Goal: Information Seeking & Learning: Learn about a topic

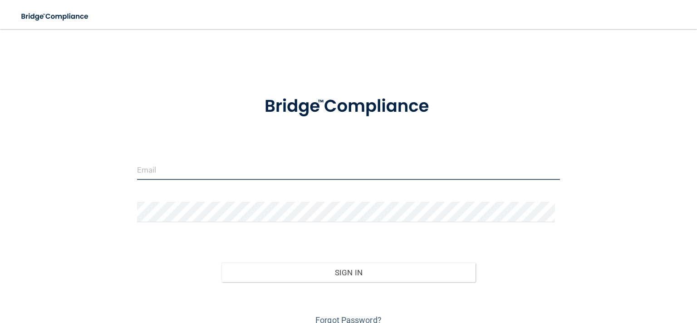
click at [243, 167] on input "email" at bounding box center [348, 169] width 423 height 20
type input "[EMAIL_ADDRESS][DOMAIN_NAME]"
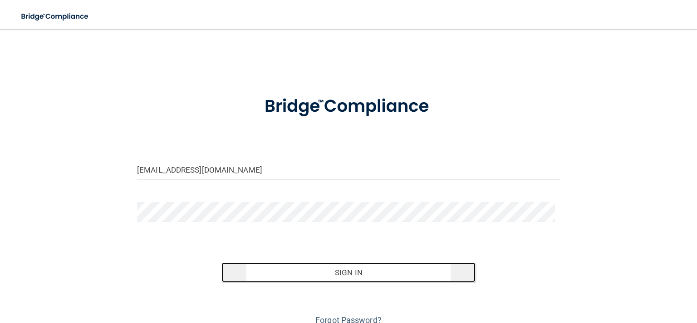
click at [309, 275] on button "Sign In" at bounding box center [348, 272] width 254 height 20
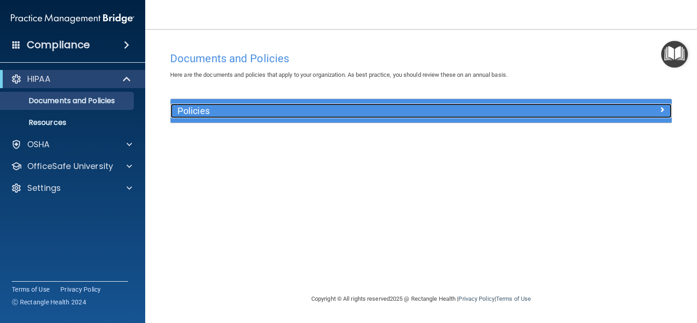
click at [498, 112] on h5 "Policies" at bounding box center [358, 111] width 362 height 10
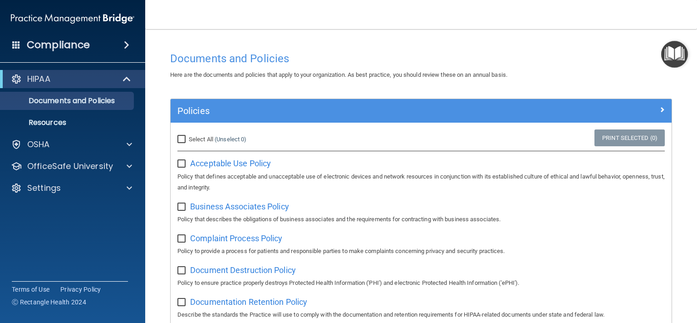
click at [676, 9] on nav "Toggle navigation Alice McDaniel aliceh27@yahoo.com Manage My Enterprise Founda…" at bounding box center [421, 14] width 552 height 29
click at [126, 188] on div at bounding box center [128, 187] width 23 height 11
click at [74, 209] on p "My Account" at bounding box center [68, 209] width 124 height 9
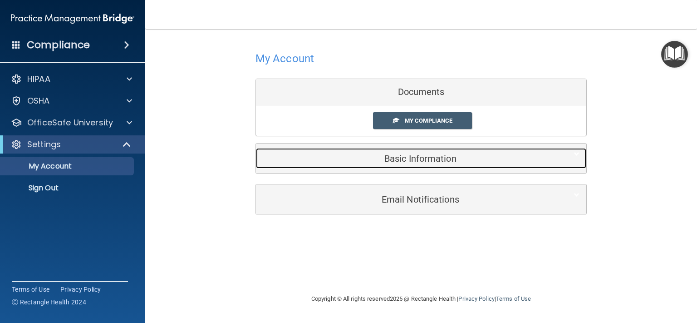
click at [333, 163] on div "Basic Information" at bounding box center [407, 158] width 303 height 20
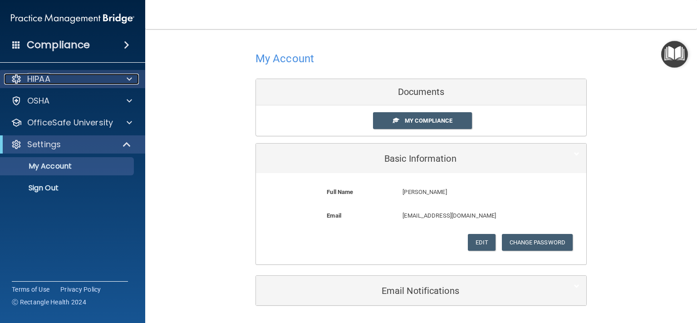
click at [49, 81] on p "HIPAA" at bounding box center [38, 79] width 23 height 11
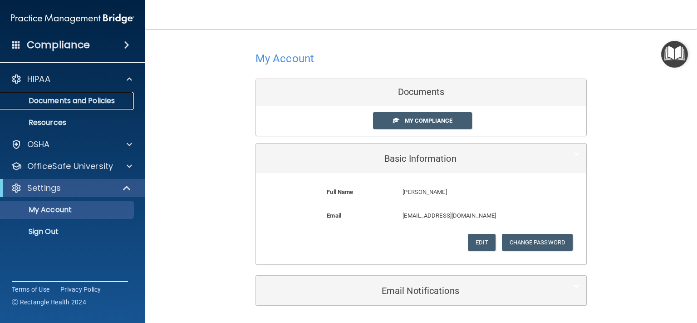
click at [62, 101] on p "Documents and Policies" at bounding box center [68, 100] width 124 height 9
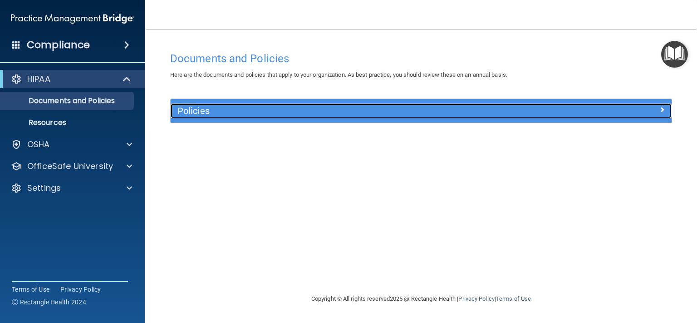
click at [536, 116] on div "Policies" at bounding box center [359, 110] width 376 height 15
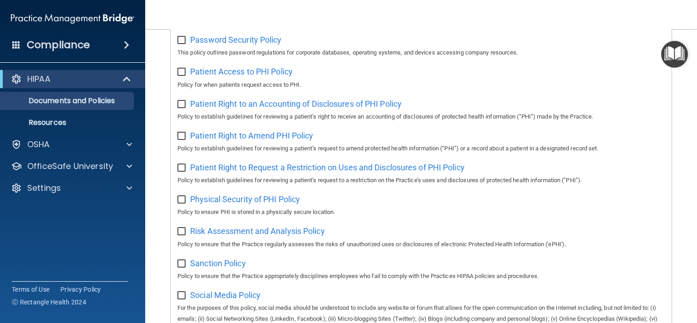
scroll to position [434, 0]
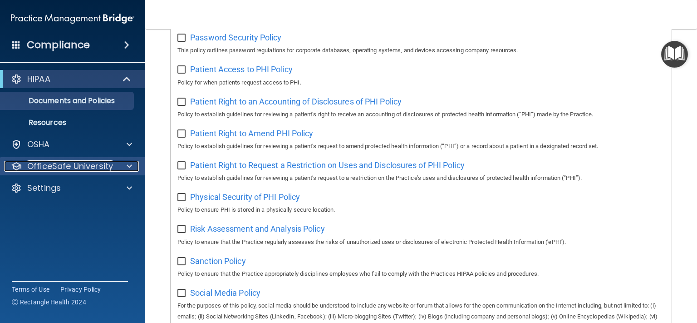
click at [122, 167] on div at bounding box center [128, 166] width 23 height 11
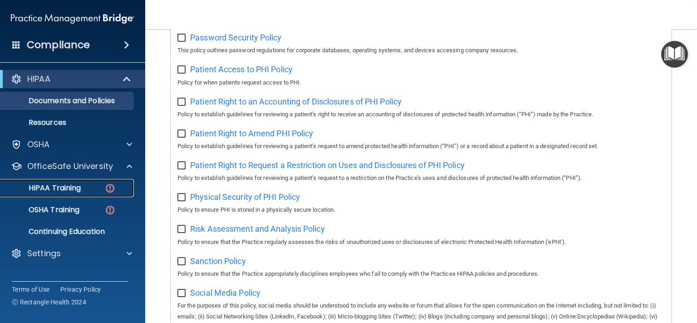
click at [84, 191] on div "HIPAA Training" at bounding box center [68, 187] width 124 height 9
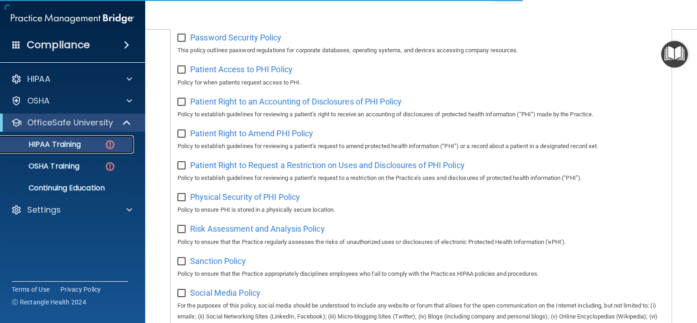
scroll to position [266, 0]
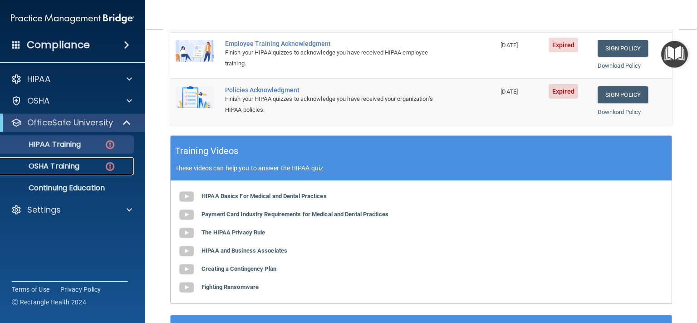
click at [68, 162] on p "OSHA Training" at bounding box center [43, 166] width 74 height 9
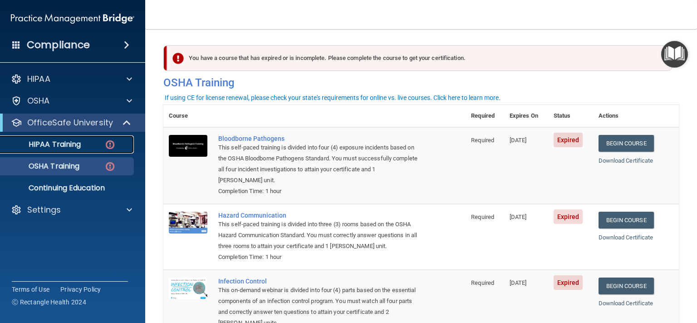
click at [66, 145] on p "HIPAA Training" at bounding box center [43, 144] width 75 height 9
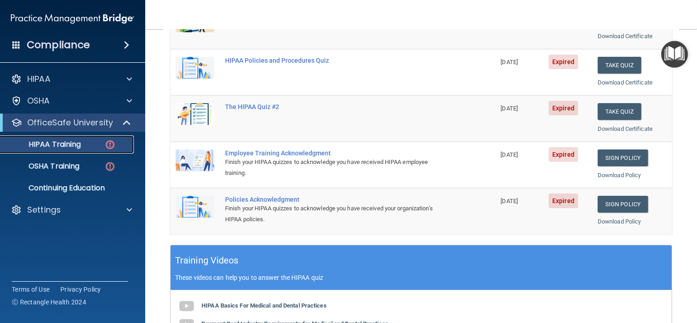
scroll to position [165, 0]
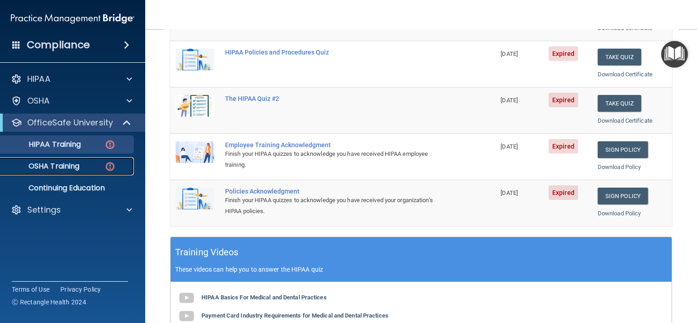
click at [84, 164] on div "OSHA Training" at bounding box center [68, 166] width 124 height 9
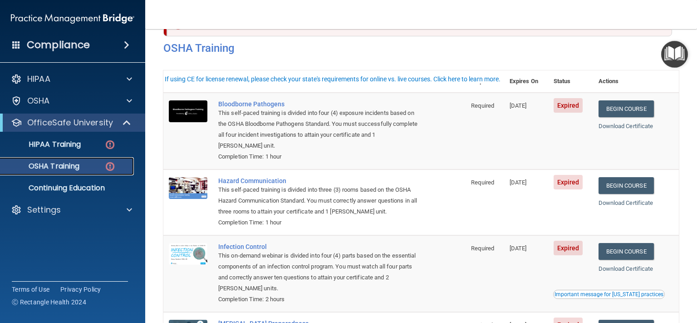
scroll to position [14, 0]
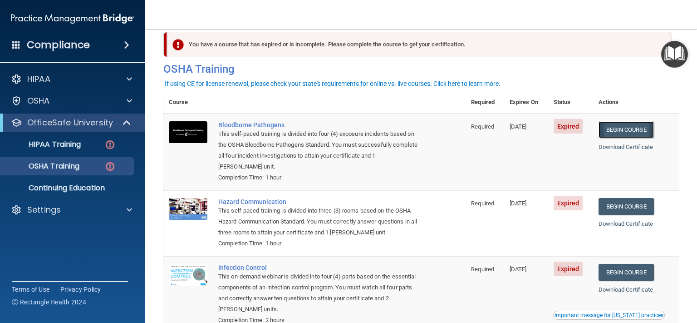
click at [622, 126] on link "Begin Course" at bounding box center [625, 129] width 55 height 17
click at [618, 207] on link "Begin Course" at bounding box center [625, 206] width 55 height 17
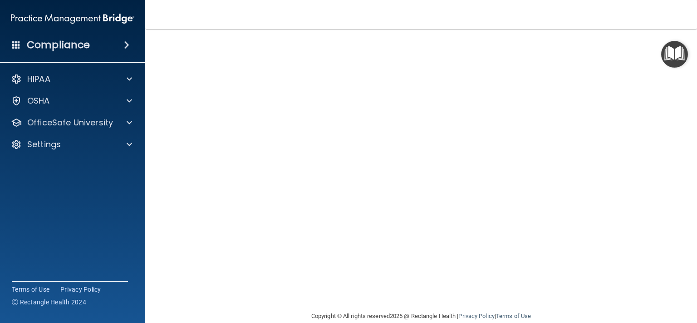
scroll to position [65, 0]
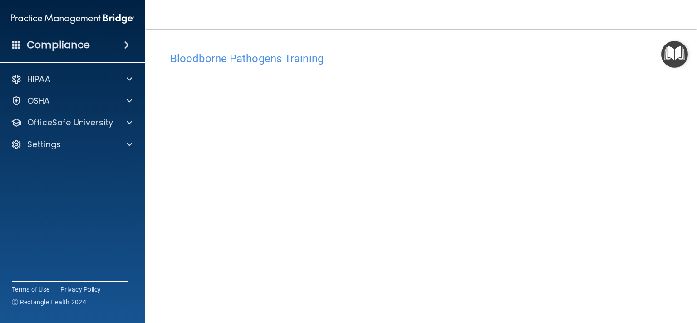
click at [672, 56] on img "Open Resource Center" at bounding box center [674, 54] width 27 height 27
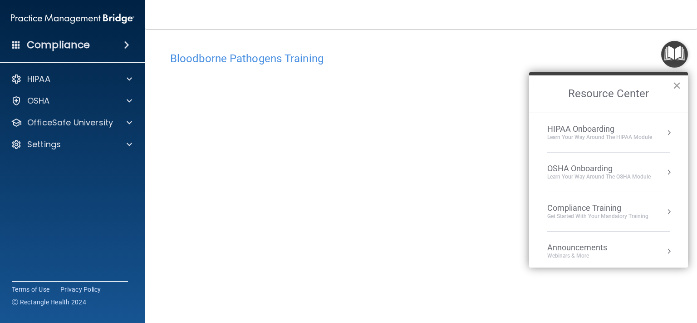
click at [676, 89] on button "×" at bounding box center [676, 85] width 9 height 15
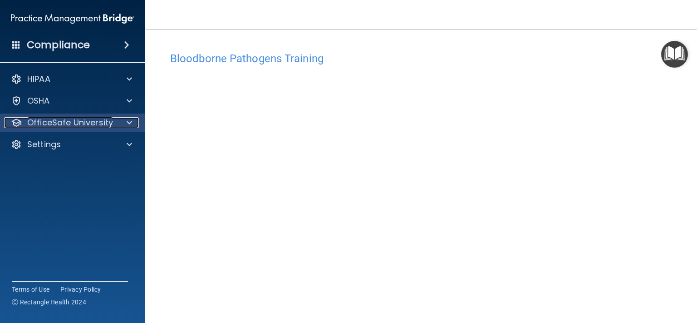
click at [87, 122] on p "OfficeSafe University" at bounding box center [70, 122] width 86 height 11
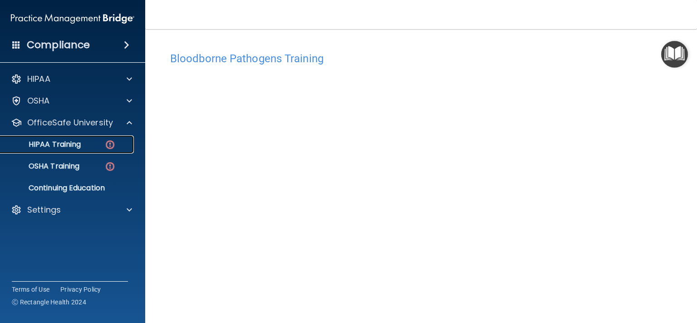
click at [81, 144] on p "HIPAA Training" at bounding box center [43, 144] width 75 height 9
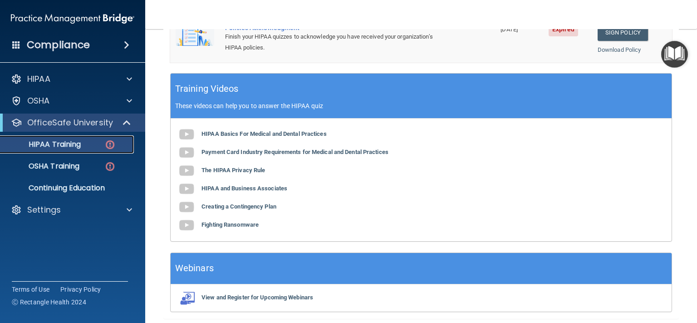
scroll to position [331, 0]
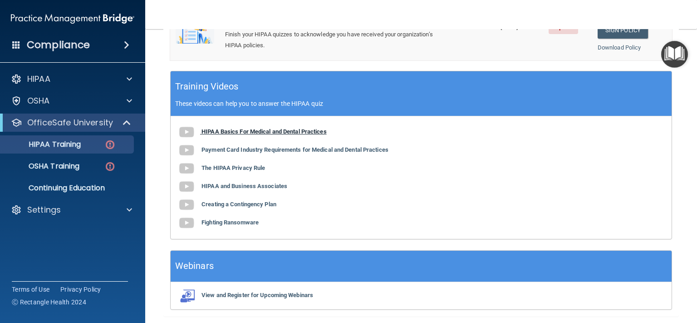
click at [186, 130] on img at bounding box center [186, 132] width 18 height 18
click at [187, 148] on img at bounding box center [186, 150] width 18 height 18
click at [188, 168] on img at bounding box center [186, 168] width 18 height 18
click at [186, 185] on img at bounding box center [186, 186] width 18 height 18
click at [186, 204] on img at bounding box center [186, 205] width 18 height 18
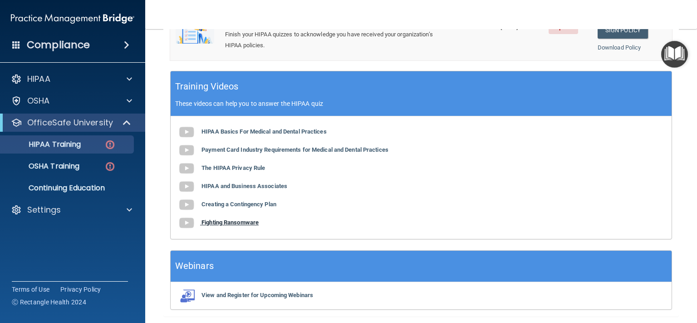
click at [187, 221] on img at bounding box center [186, 223] width 18 height 18
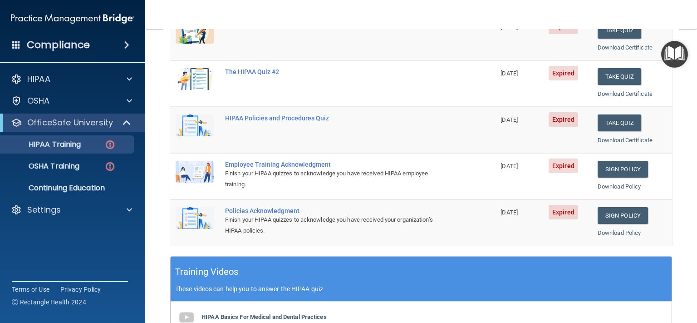
scroll to position [78, 0]
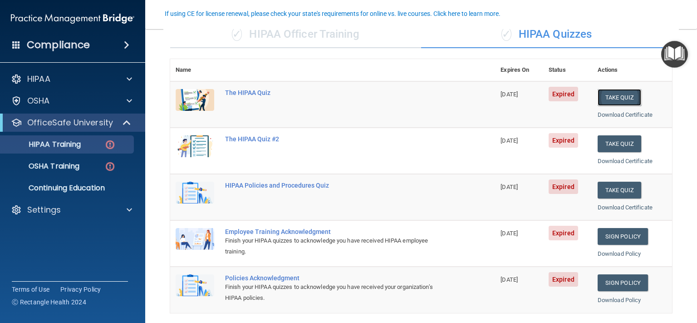
click at [616, 95] on button "Take Quiz" at bounding box center [620, 97] width 44 height 17
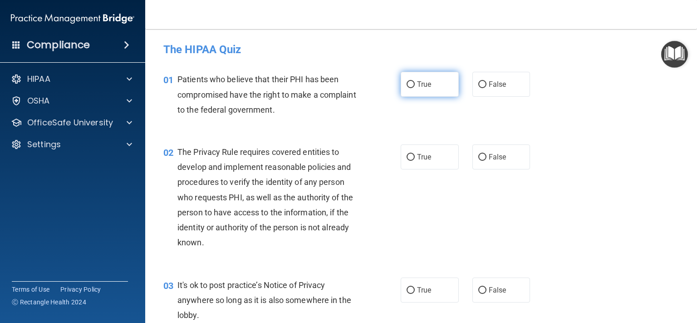
click at [407, 86] on input "True" at bounding box center [411, 84] width 8 height 7
radio input "true"
click at [407, 157] on input "True" at bounding box center [411, 157] width 8 height 7
radio input "true"
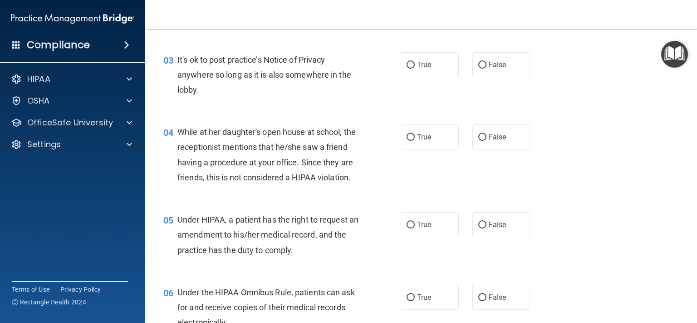
scroll to position [227, 0]
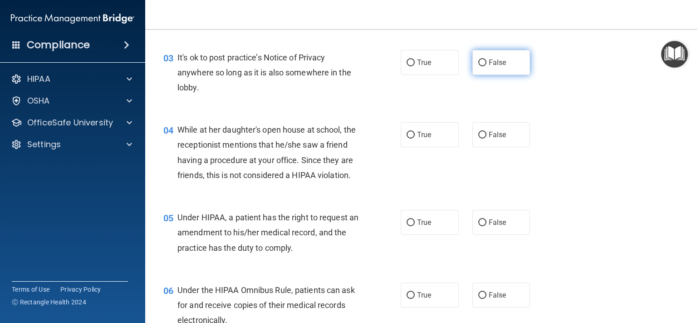
click at [478, 63] on input "False" at bounding box center [482, 62] width 8 height 7
radio input "true"
click at [407, 134] on input "True" at bounding box center [411, 135] width 8 height 7
radio input "true"
click at [478, 137] on input "False" at bounding box center [482, 135] width 8 height 7
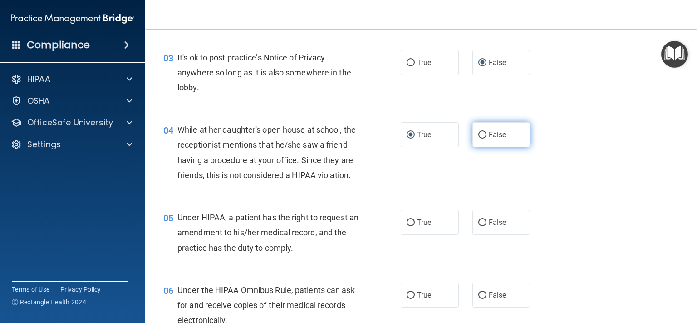
radio input "true"
radio input "false"
click at [407, 226] on input "True" at bounding box center [411, 222] width 8 height 7
radio input "true"
click at [478, 226] on input "False" at bounding box center [482, 222] width 8 height 7
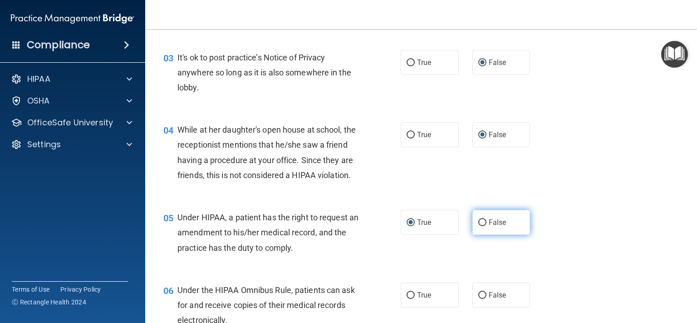
radio input "true"
radio input "false"
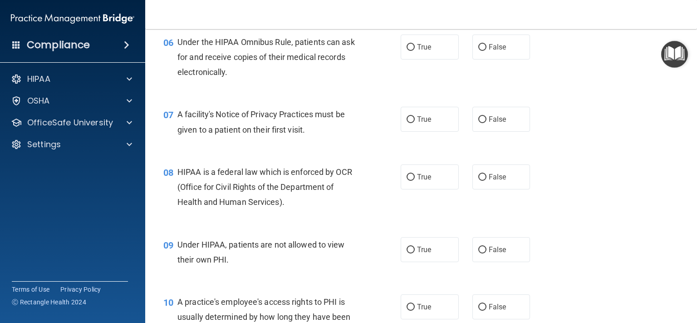
scroll to position [476, 0]
click at [407, 50] on input "True" at bounding box center [411, 47] width 8 height 7
radio input "true"
click at [409, 123] on input "True" at bounding box center [411, 119] width 8 height 7
radio input "true"
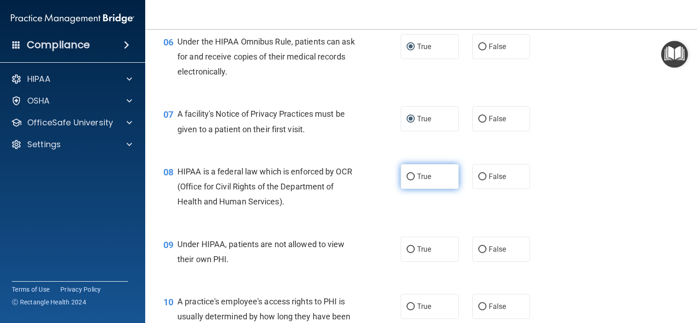
click at [407, 180] on input "True" at bounding box center [411, 176] width 8 height 7
radio input "true"
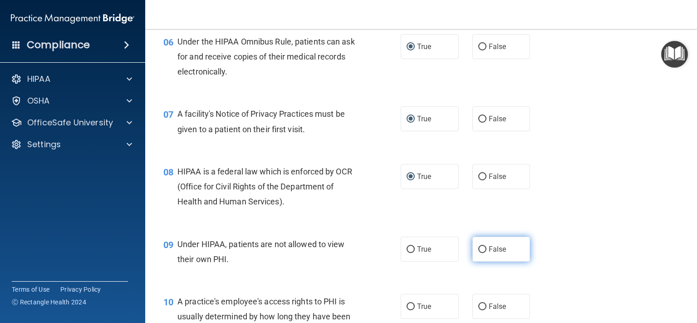
click at [478, 253] on input "False" at bounding box center [482, 249] width 8 height 7
radio input "true"
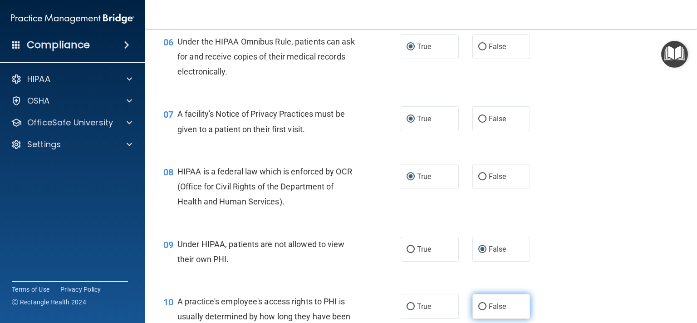
click at [482, 317] on label "False" at bounding box center [501, 306] width 58 height 25
click at [482, 310] on input "False" at bounding box center [482, 306] width 8 height 7
radio input "true"
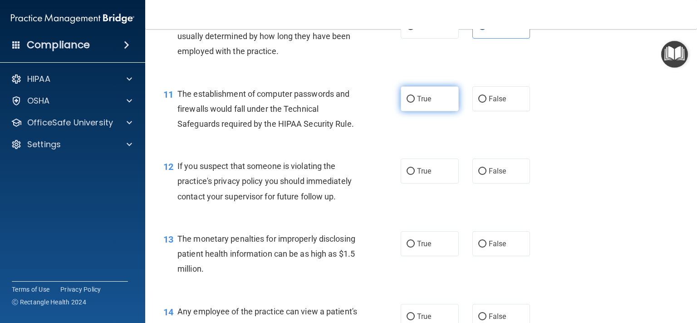
click at [407, 103] on input "True" at bounding box center [411, 99] width 8 height 7
radio input "true"
click at [407, 175] on input "True" at bounding box center [411, 171] width 8 height 7
radio input "true"
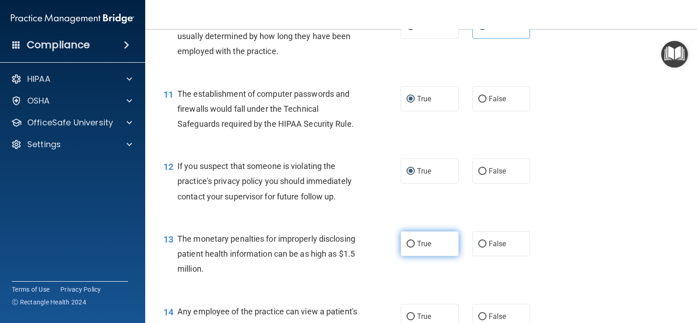
click at [407, 247] on input "True" at bounding box center [411, 243] width 8 height 7
radio input "true"
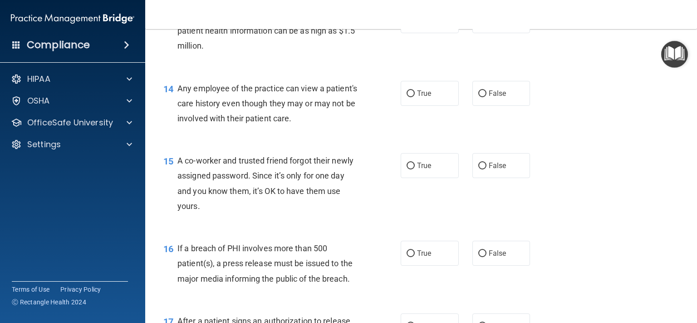
scroll to position [983, 0]
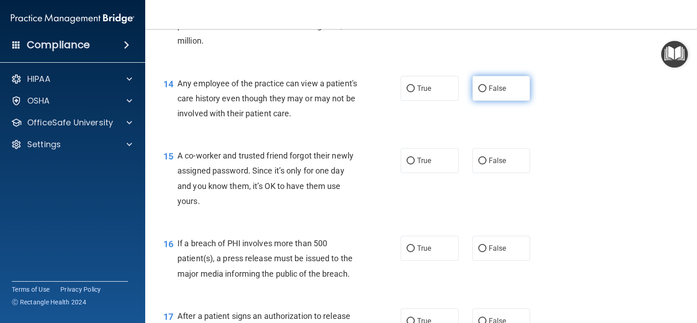
click at [478, 92] on input "False" at bounding box center [482, 88] width 8 height 7
radio input "true"
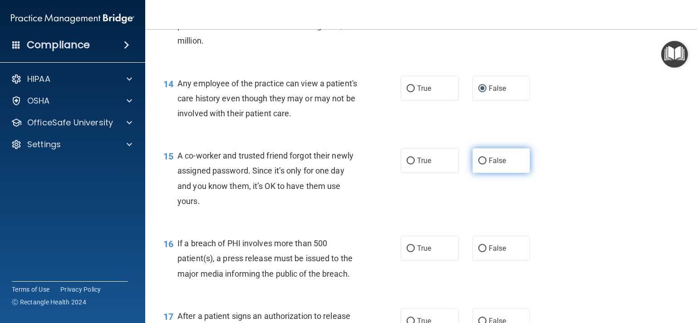
click at [479, 164] on input "False" at bounding box center [482, 160] width 8 height 7
radio input "true"
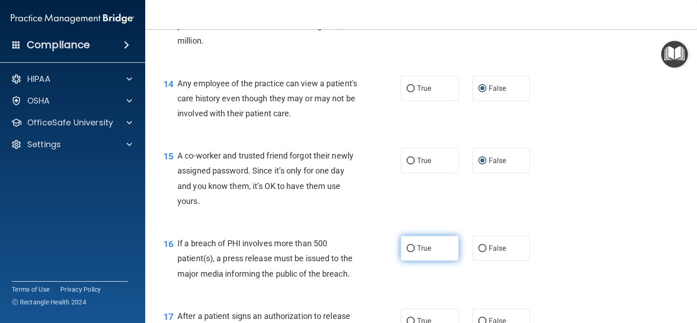
click at [410, 252] on input "True" at bounding box center [411, 248] width 8 height 7
radio input "true"
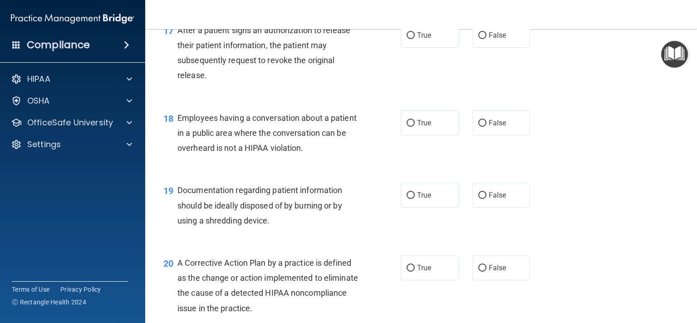
scroll to position [1273, 0]
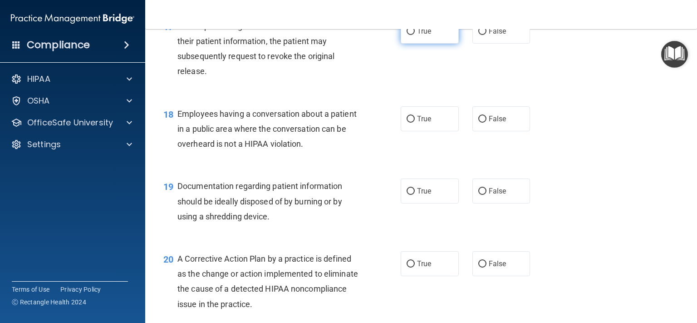
click at [408, 35] on input "True" at bounding box center [411, 31] width 8 height 7
radio input "true"
click at [478, 123] on input "False" at bounding box center [482, 119] width 8 height 7
radio input "true"
click at [402, 203] on label "True" at bounding box center [430, 190] width 58 height 25
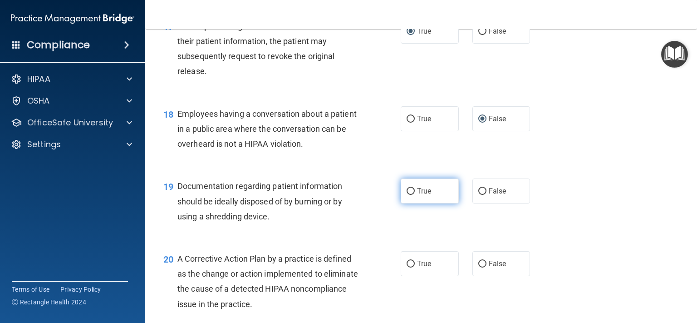
click at [407, 195] on input "True" at bounding box center [411, 191] width 8 height 7
radio input "true"
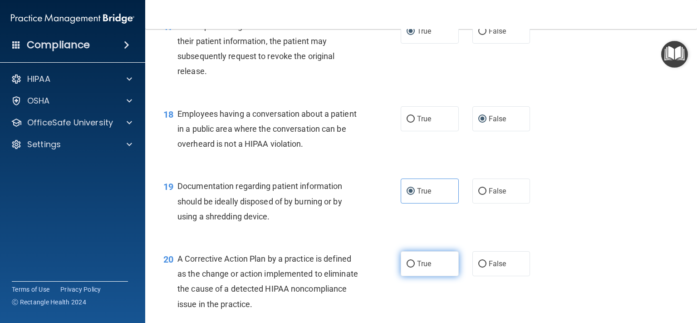
click at [407, 267] on input "True" at bounding box center [411, 263] width 8 height 7
radio input "true"
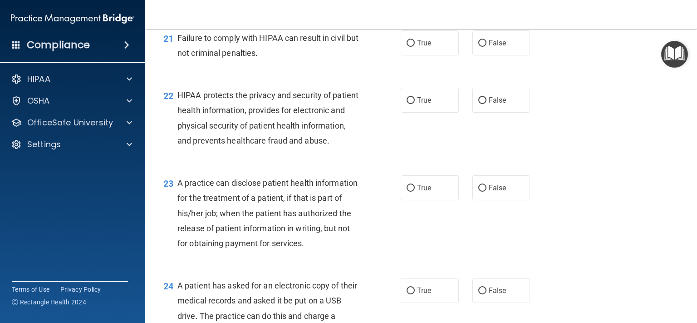
scroll to position [1583, 0]
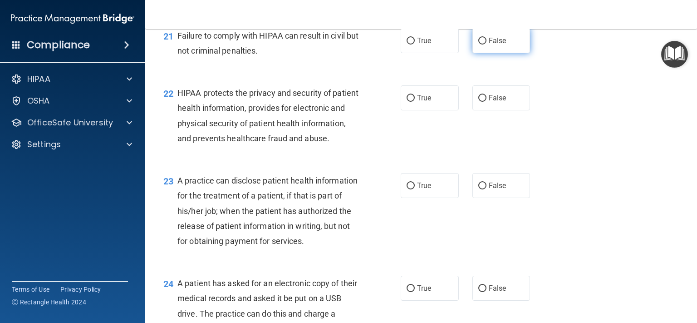
click at [478, 44] on input "False" at bounding box center [482, 41] width 8 height 7
radio input "true"
click at [407, 102] on input "True" at bounding box center [411, 98] width 8 height 7
radio input "true"
click at [478, 189] on input "False" at bounding box center [482, 185] width 8 height 7
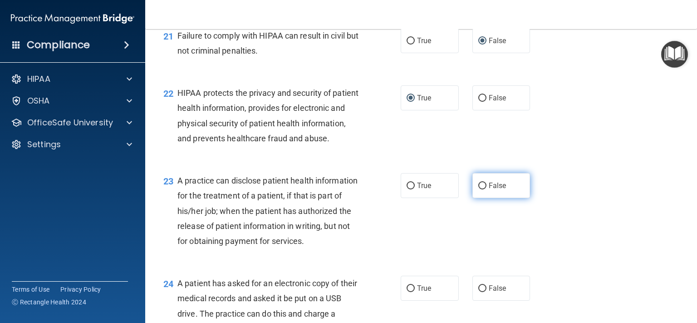
radio input "true"
click at [689, 319] on main "- The HIPAA Quiz This quiz doesn’t expire until 09/14/2025. Are you sure you wa…" at bounding box center [421, 176] width 552 height 294
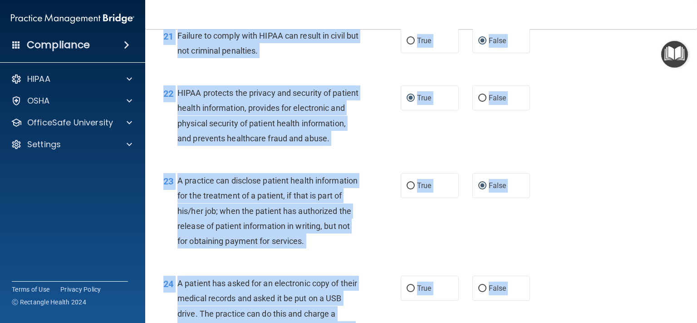
drag, startPoint x: 689, startPoint y: 319, endPoint x: 694, endPoint y: 319, distance: 5.0
click at [694, 319] on main "- The HIPAA Quiz This quiz doesn’t expire until 09/14/2025. Are you sure you wa…" at bounding box center [421, 176] width 552 height 294
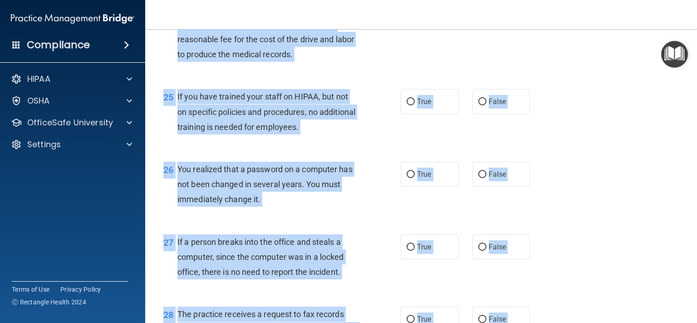
scroll to position [1887, 0]
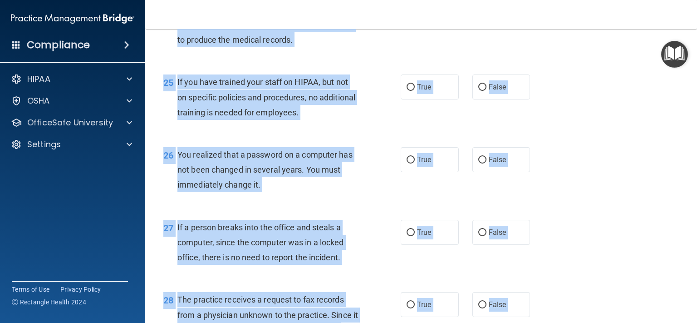
click at [557, 136] on div "25 If you have trained your staff on HIPAA, but not on specific policies and pr…" at bounding box center [421, 99] width 529 height 73
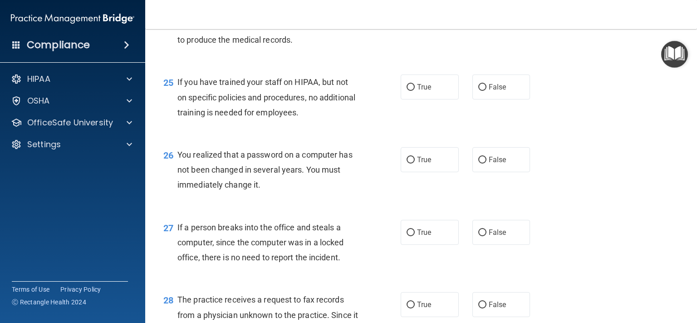
radio input "true"
click at [480, 91] on input "False" at bounding box center [482, 87] width 8 height 7
radio input "true"
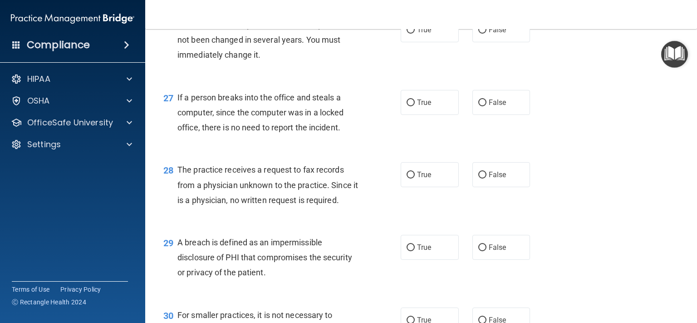
scroll to position [1991, 0]
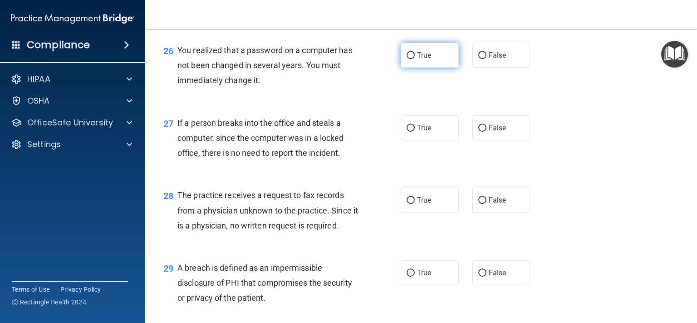
click at [408, 59] on input "True" at bounding box center [411, 55] width 8 height 7
radio input "true"
click at [478, 132] on input "False" at bounding box center [482, 128] width 8 height 7
radio input "true"
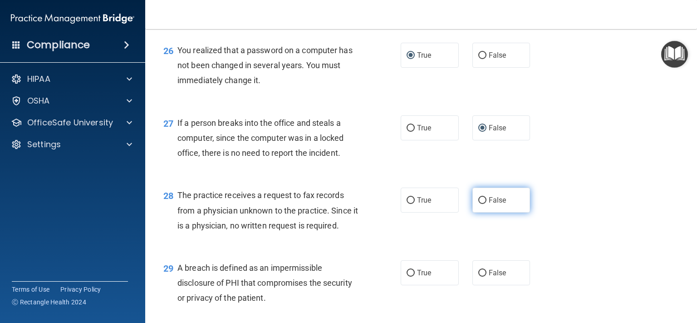
click at [478, 204] on input "False" at bounding box center [482, 200] width 8 height 7
radio input "true"
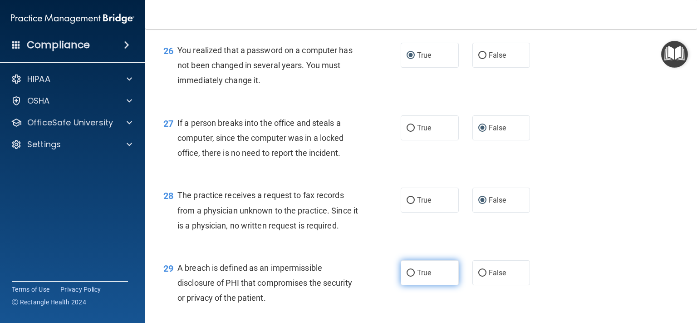
click at [407, 276] on input "True" at bounding box center [411, 273] width 8 height 7
radio input "true"
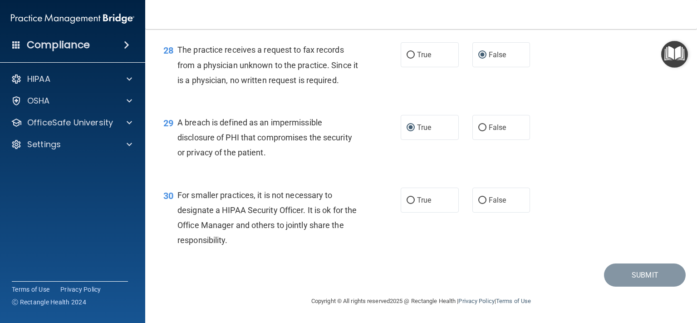
scroll to position [2182, 0]
drag, startPoint x: 693, startPoint y: 319, endPoint x: 513, endPoint y: 198, distance: 217.3
click at [478, 201] on input "False" at bounding box center [482, 200] width 8 height 7
radio input "true"
click at [646, 272] on button "Submit" at bounding box center [645, 274] width 82 height 23
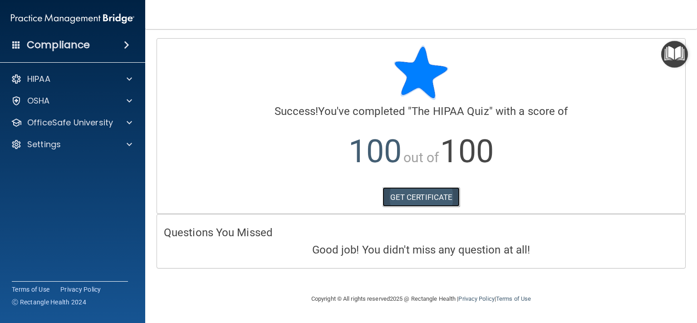
click at [440, 196] on link "GET CERTIFICATE" at bounding box center [422, 197] width 78 height 20
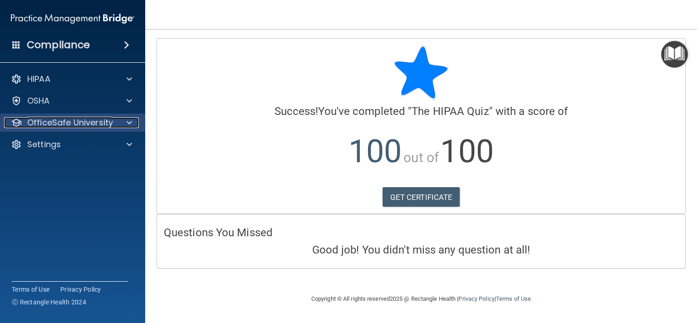
click at [121, 118] on div at bounding box center [128, 122] width 23 height 11
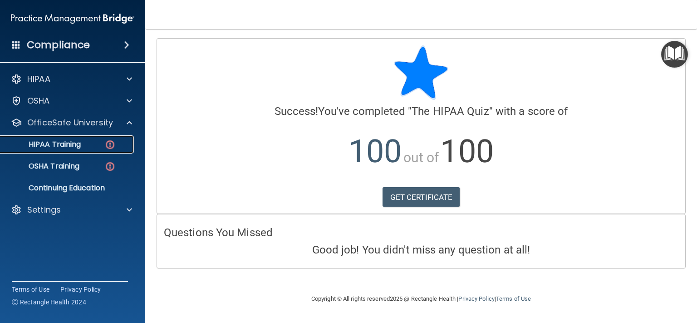
click at [112, 146] on img at bounding box center [109, 144] width 11 height 11
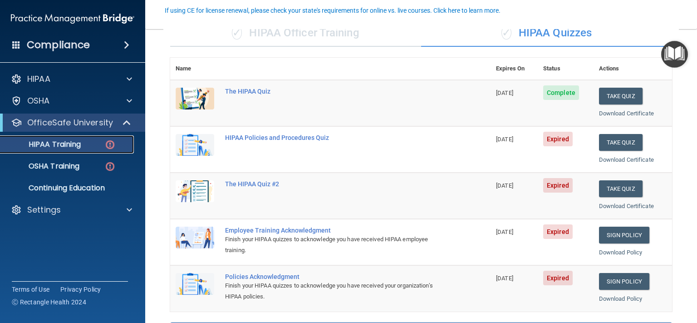
scroll to position [83, 0]
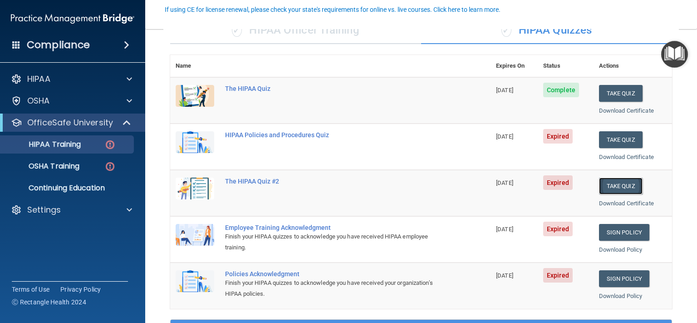
click at [600, 183] on button "Take Quiz" at bounding box center [621, 185] width 44 height 17
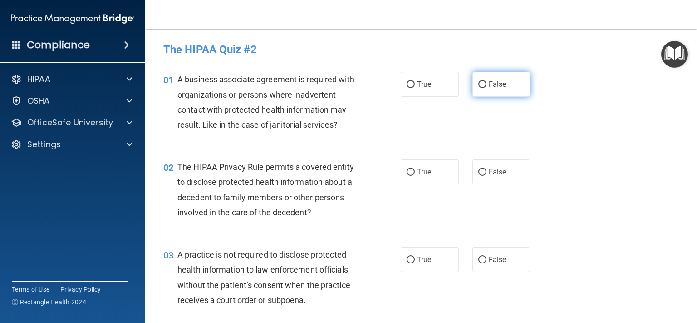
click at [480, 84] on input "False" at bounding box center [482, 84] width 8 height 7
radio input "true"
click at [407, 171] on input "True" at bounding box center [411, 172] width 8 height 7
radio input "true"
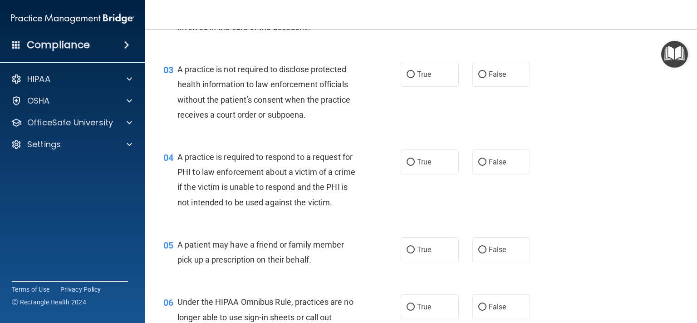
scroll to position [186, 0]
click at [478, 75] on input "False" at bounding box center [482, 73] width 8 height 7
radio input "true"
click at [407, 163] on input "True" at bounding box center [411, 161] width 8 height 7
radio input "true"
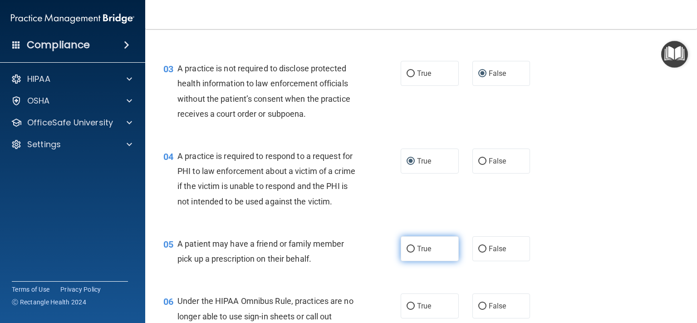
click at [407, 252] on input "True" at bounding box center [411, 248] width 8 height 7
radio input "true"
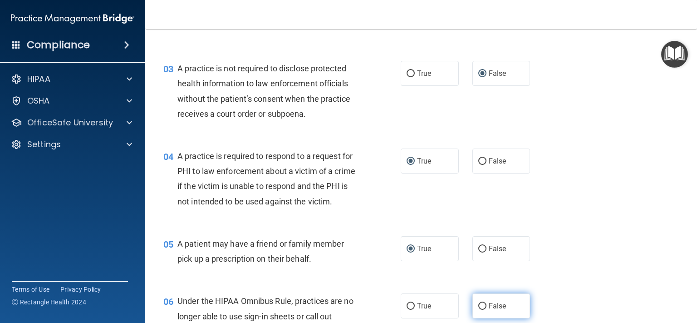
click at [478, 309] on input "False" at bounding box center [482, 306] width 8 height 7
radio input "true"
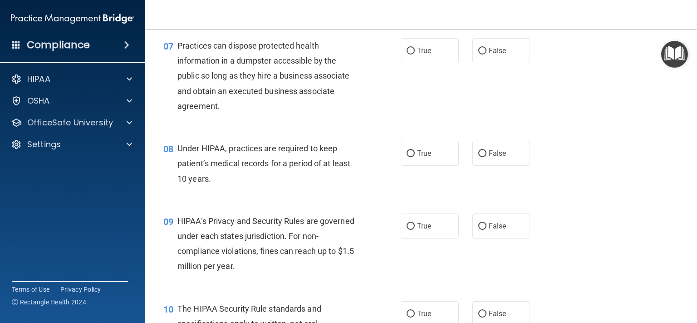
scroll to position [517, 0]
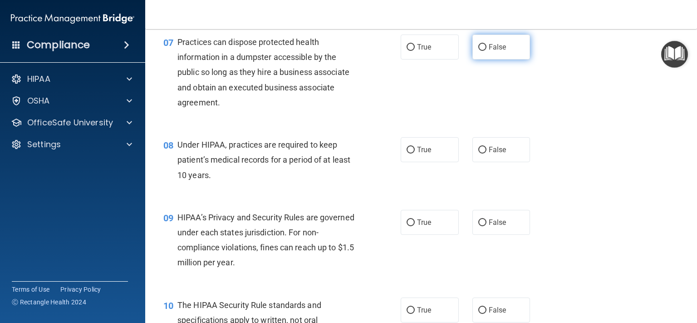
click at [478, 51] on input "False" at bounding box center [482, 47] width 8 height 7
radio input "true"
click at [478, 153] on input "False" at bounding box center [482, 150] width 8 height 7
radio input "true"
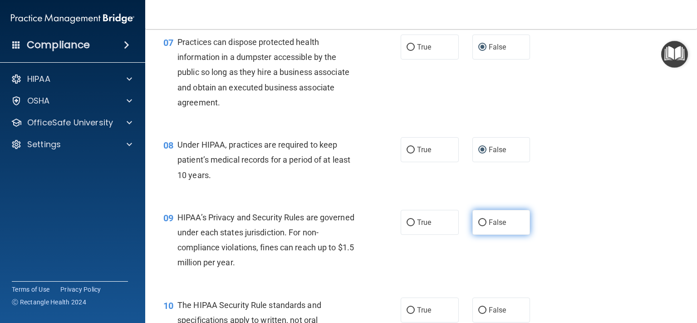
click at [478, 226] on input "False" at bounding box center [482, 222] width 8 height 7
radio input "true"
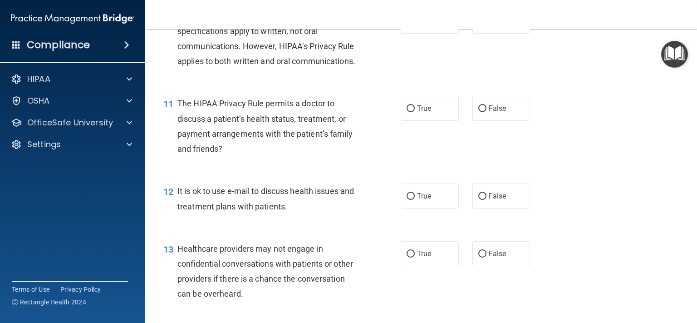
scroll to position [807, 0]
click at [407, 24] on input "True" at bounding box center [411, 20] width 8 height 7
radio input "true"
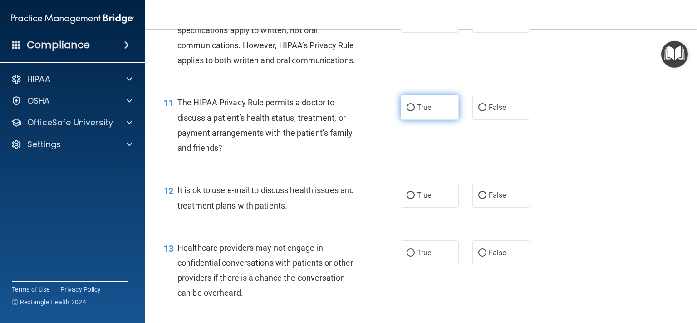
click at [407, 111] on input "True" at bounding box center [411, 107] width 8 height 7
radio input "true"
click at [407, 199] on input "True" at bounding box center [411, 195] width 8 height 7
radio input "true"
click at [481, 256] on input "False" at bounding box center [482, 253] width 8 height 7
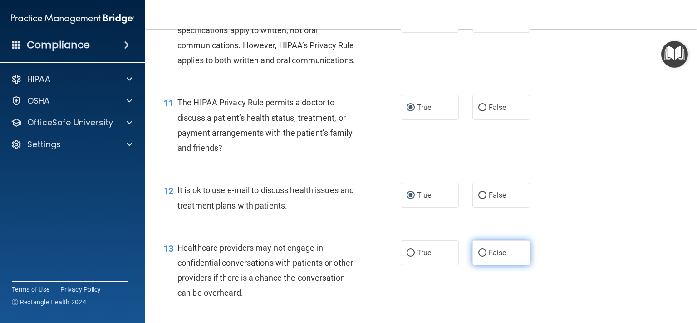
radio input "true"
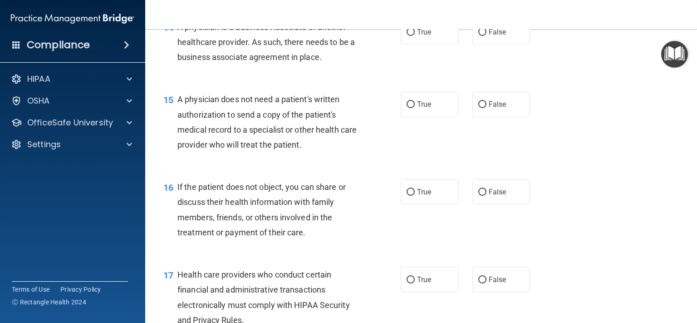
scroll to position [1117, 0]
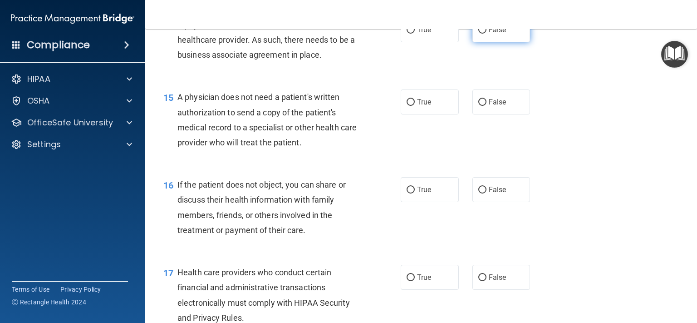
click at [480, 34] on input "False" at bounding box center [482, 30] width 8 height 7
radio input "true"
click at [409, 106] on input "True" at bounding box center [411, 102] width 8 height 7
radio input "true"
click at [408, 193] on input "True" at bounding box center [411, 189] width 8 height 7
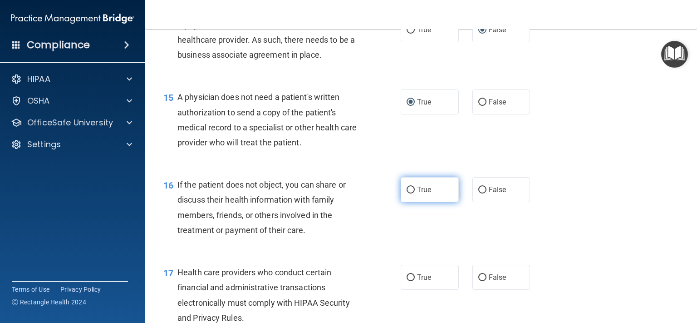
radio input "true"
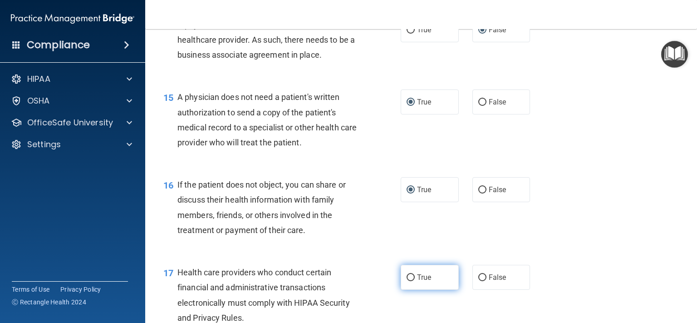
click at [407, 281] on input "True" at bounding box center [411, 277] width 8 height 7
radio input "true"
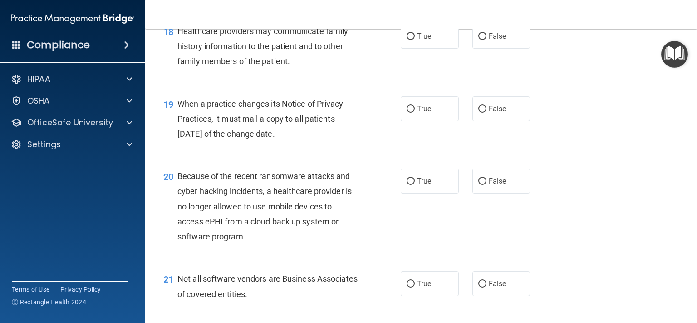
scroll to position [1448, 0]
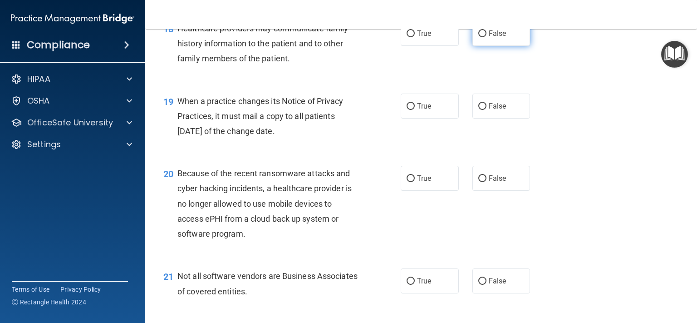
click at [479, 37] on input "False" at bounding box center [482, 33] width 8 height 7
radio input "true"
click at [479, 110] on input "False" at bounding box center [482, 106] width 8 height 7
radio input "true"
click at [478, 182] on input "False" at bounding box center [482, 178] width 8 height 7
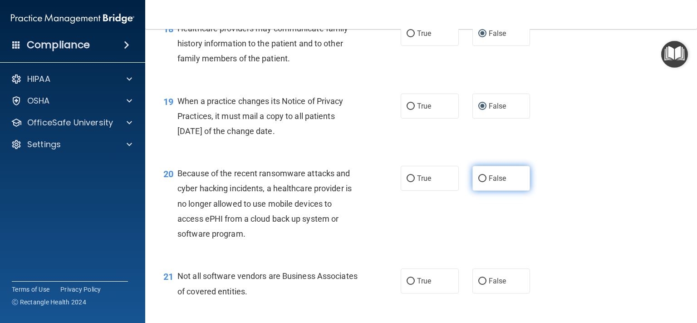
radio input "true"
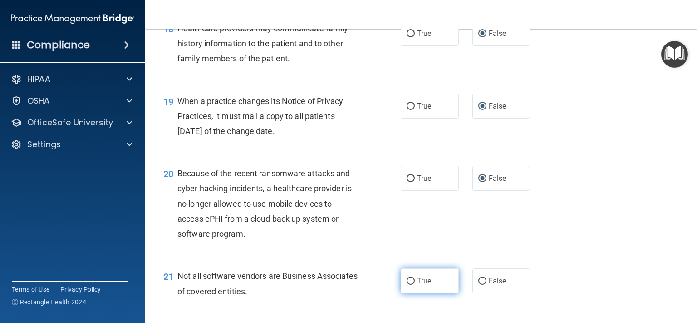
click at [407, 284] on input "True" at bounding box center [411, 281] width 8 height 7
radio input "true"
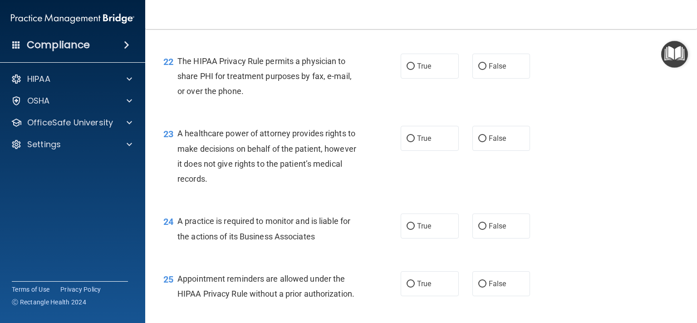
scroll to position [1738, 0]
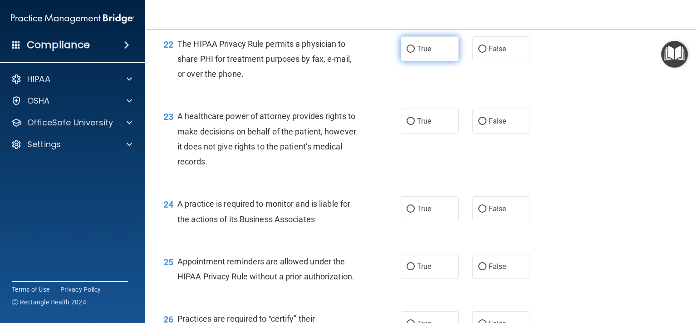
click at [407, 53] on input "True" at bounding box center [411, 49] width 8 height 7
radio input "true"
click at [478, 125] on input "False" at bounding box center [482, 121] width 8 height 7
radio input "true"
click at [478, 212] on input "False" at bounding box center [482, 209] width 8 height 7
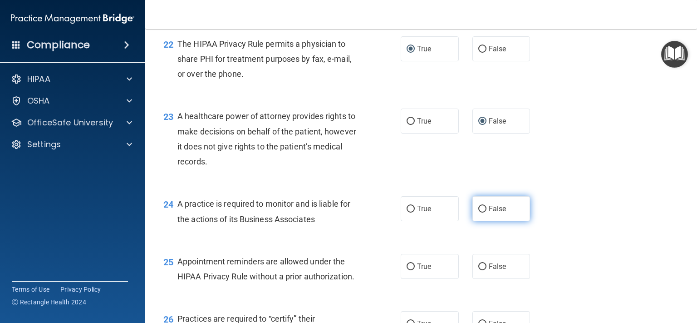
radio input "true"
click at [407, 270] on input "True" at bounding box center [411, 266] width 8 height 7
radio input "true"
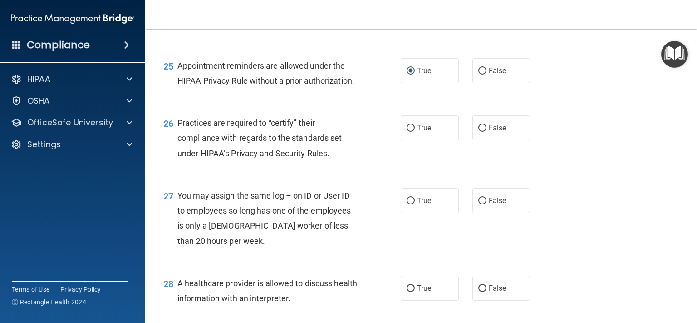
scroll to position [1945, 0]
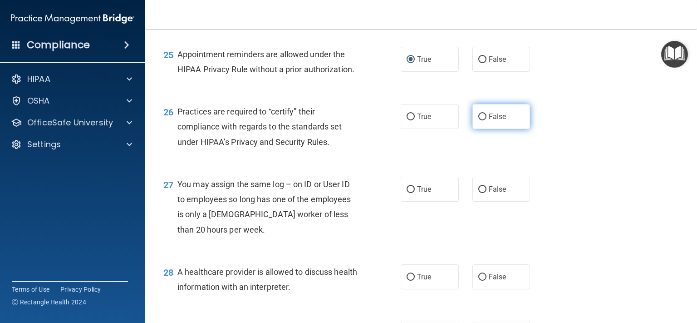
click at [478, 120] on input "False" at bounding box center [482, 116] width 8 height 7
radio input "true"
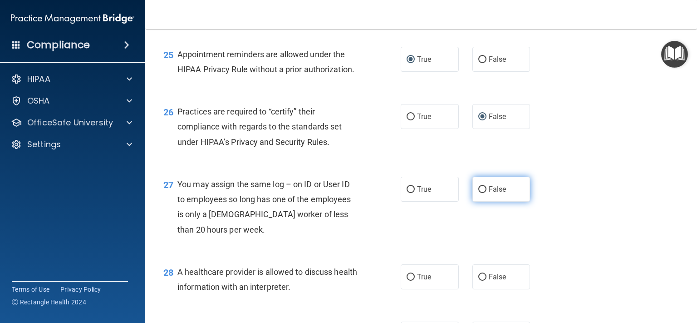
click at [480, 193] on input "False" at bounding box center [482, 189] width 8 height 7
radio input "true"
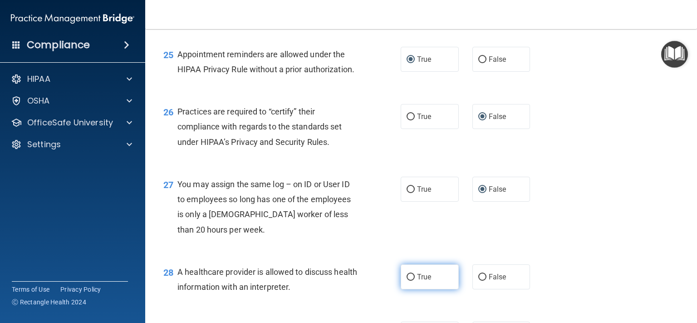
click at [407, 280] on input "True" at bounding box center [411, 277] width 8 height 7
radio input "true"
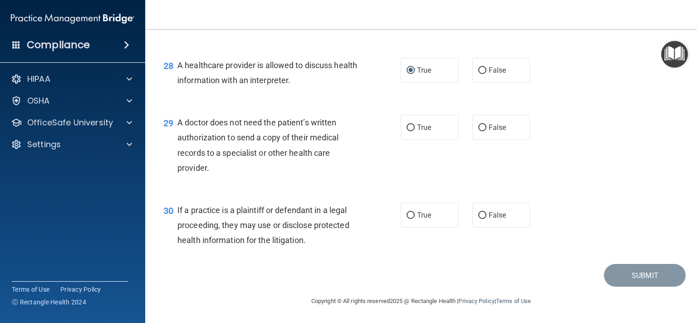
scroll to position [2182, 0]
click at [407, 128] on input "True" at bounding box center [411, 127] width 8 height 7
radio input "true"
click at [407, 215] on input "True" at bounding box center [411, 215] width 8 height 7
radio input "true"
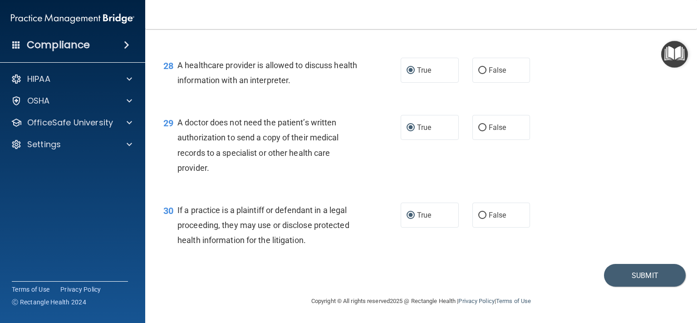
click at [608, 126] on div "29 A doctor does not need the patient’s written authorization to send a copy of…" at bounding box center [421, 147] width 529 height 88
click at [631, 276] on button "Submit" at bounding box center [645, 275] width 82 height 23
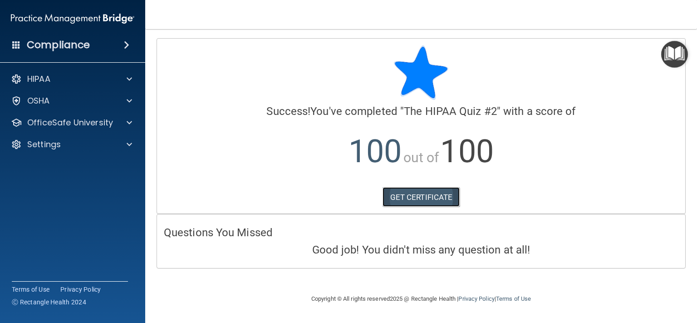
click at [425, 196] on link "GET CERTIFICATE" at bounding box center [422, 197] width 78 height 20
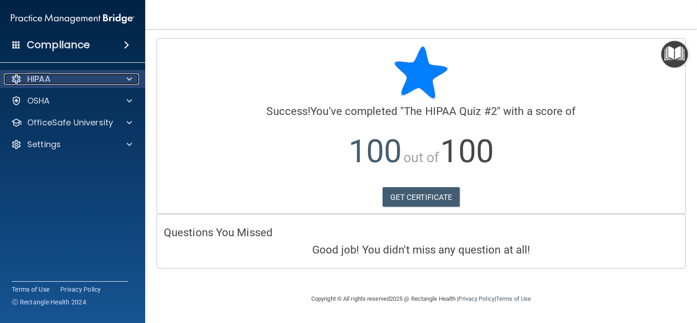
click at [116, 79] on div "HIPAA" at bounding box center [60, 79] width 113 height 11
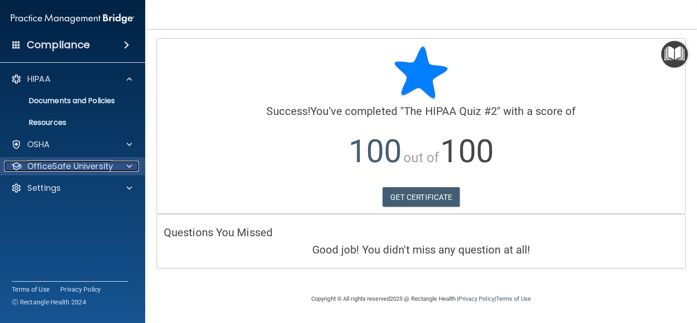
click at [120, 169] on div at bounding box center [128, 166] width 23 height 11
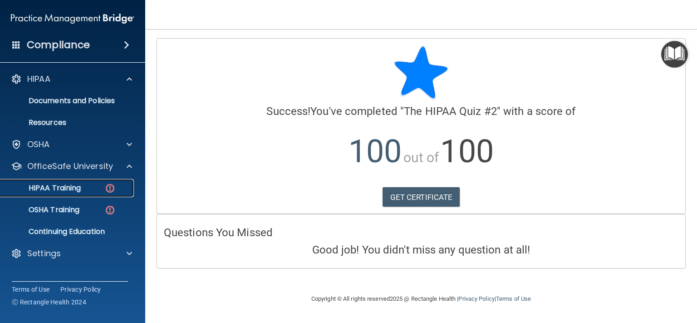
click at [113, 189] on img at bounding box center [109, 187] width 11 height 11
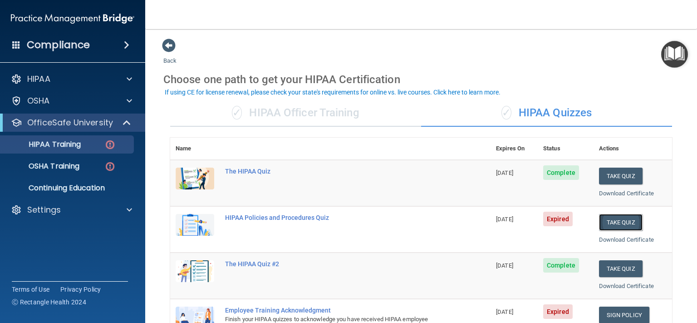
click at [609, 224] on button "Take Quiz" at bounding box center [621, 222] width 44 height 17
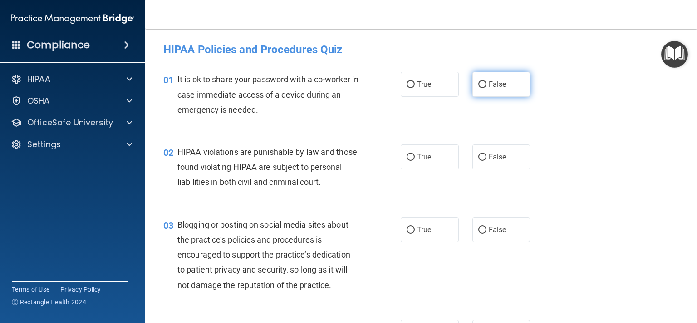
click at [478, 82] on input "False" at bounding box center [482, 84] width 8 height 7
radio input "true"
click at [407, 158] on input "True" at bounding box center [411, 157] width 8 height 7
radio input "true"
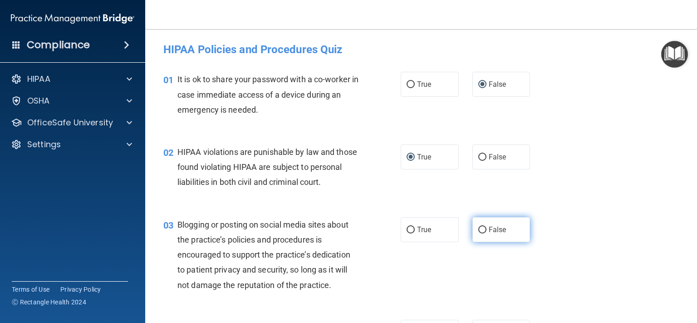
click at [480, 233] on input "False" at bounding box center [482, 229] width 8 height 7
radio input "true"
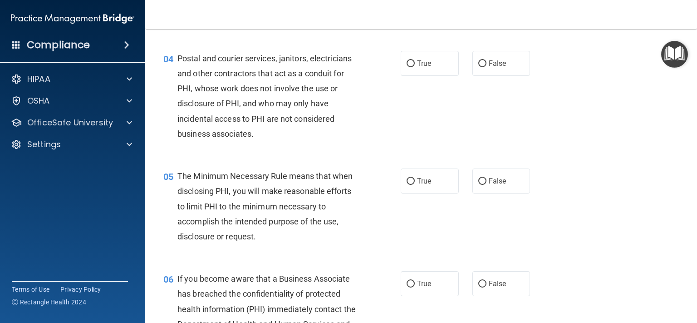
scroll to position [289, 0]
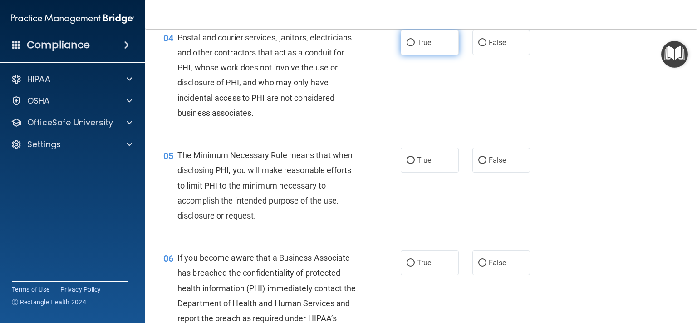
click at [407, 46] on input "True" at bounding box center [411, 42] width 8 height 7
radio input "true"
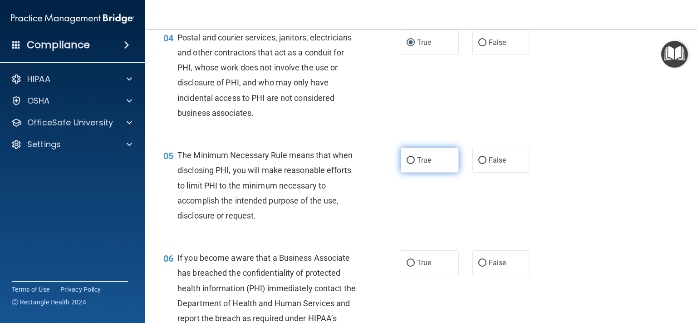
click at [407, 164] on input "True" at bounding box center [411, 160] width 8 height 7
radio input "true"
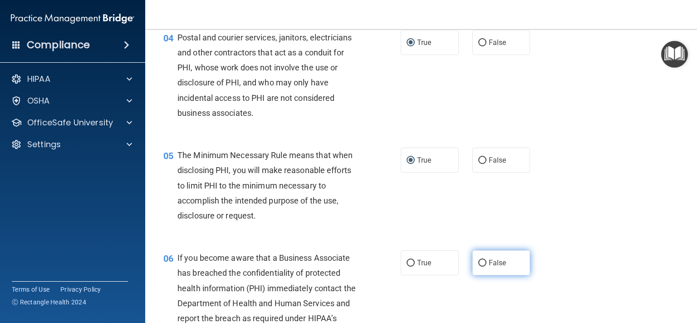
click at [478, 266] on input "False" at bounding box center [482, 263] width 8 height 7
radio input "true"
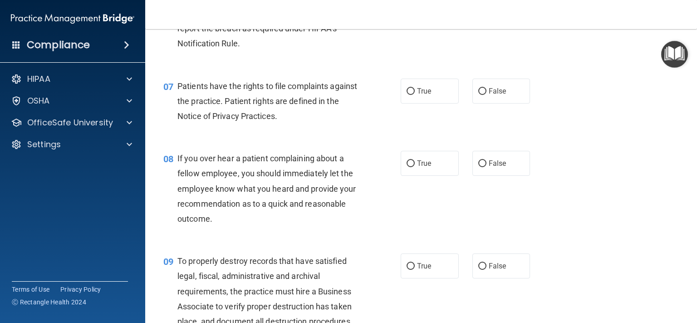
scroll to position [579, 0]
click at [409, 95] on input "True" at bounding box center [411, 91] width 8 height 7
radio input "true"
click at [478, 167] on input "False" at bounding box center [482, 163] width 8 height 7
radio input "true"
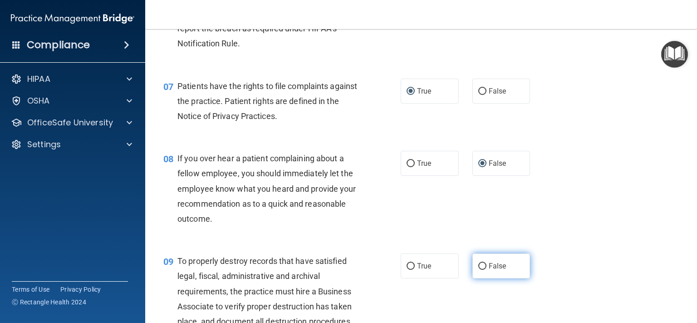
click at [478, 270] on input "False" at bounding box center [482, 266] width 8 height 7
radio input "true"
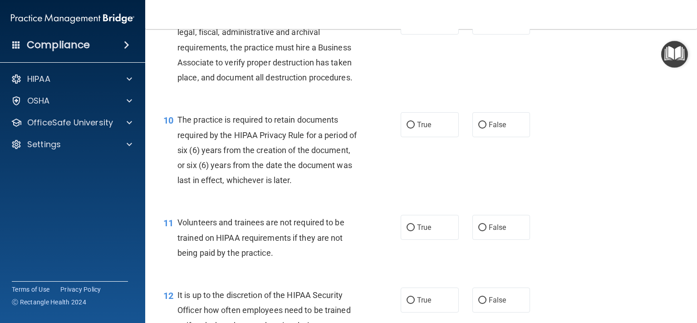
scroll to position [828, 0]
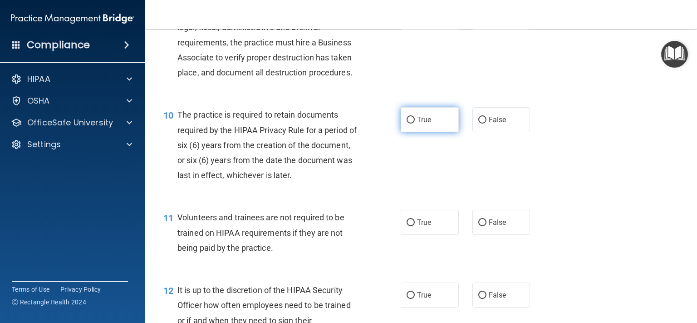
click at [407, 123] on input "True" at bounding box center [411, 120] width 8 height 7
radio input "true"
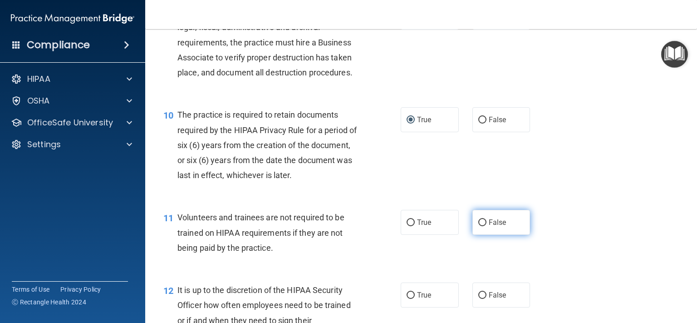
click at [478, 226] on input "False" at bounding box center [482, 222] width 8 height 7
radio input "true"
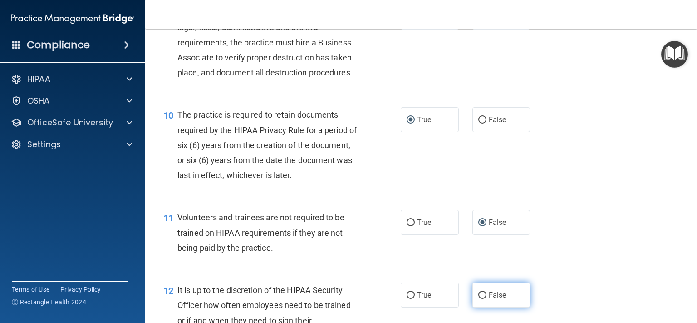
click at [478, 299] on input "False" at bounding box center [482, 295] width 8 height 7
radio input "true"
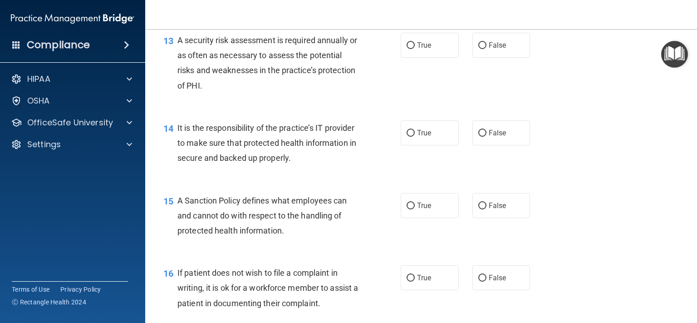
scroll to position [1179, 0]
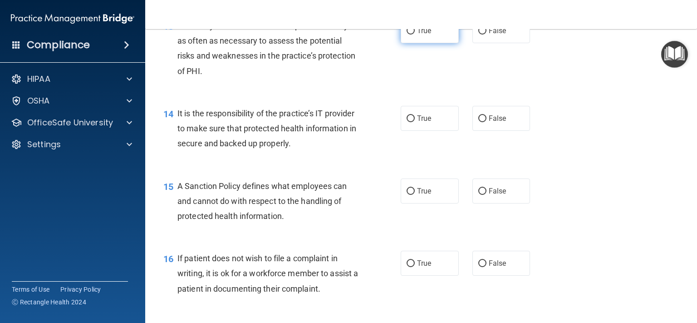
click at [408, 34] on input "True" at bounding box center [411, 31] width 8 height 7
radio input "true"
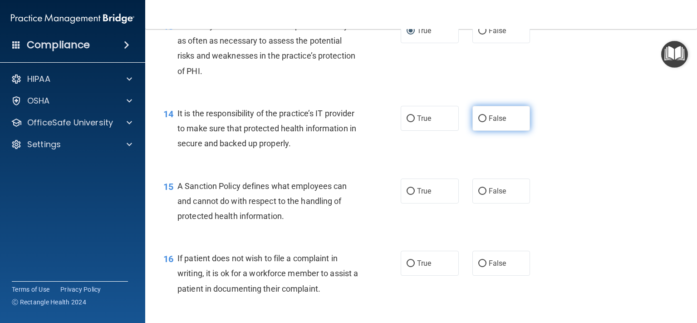
click at [481, 122] on input "False" at bounding box center [482, 118] width 8 height 7
radio input "true"
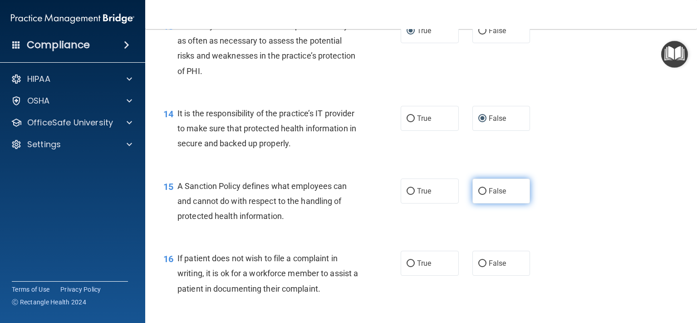
click at [476, 203] on label "False" at bounding box center [501, 190] width 58 height 25
click at [478, 195] on input "False" at bounding box center [482, 191] width 8 height 7
radio input "true"
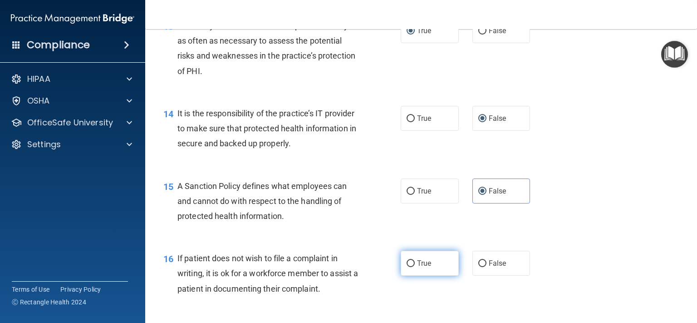
click at [407, 267] on input "True" at bounding box center [411, 263] width 8 height 7
radio input "true"
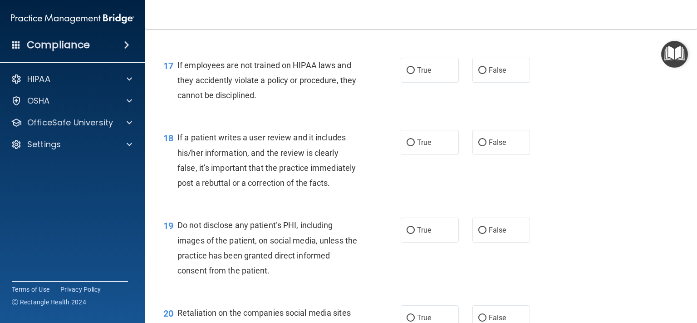
scroll to position [1448, 0]
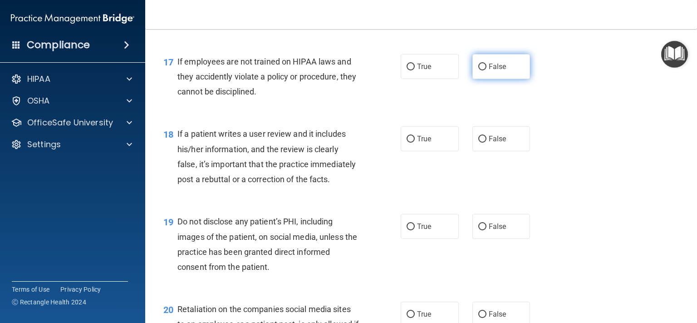
click at [478, 70] on input "False" at bounding box center [482, 67] width 8 height 7
radio input "true"
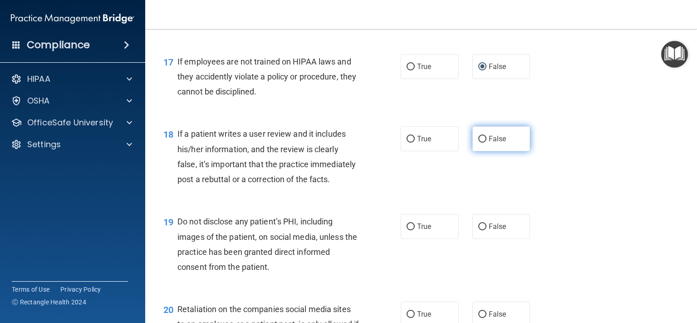
click at [478, 142] on input "False" at bounding box center [482, 139] width 8 height 7
radio input "true"
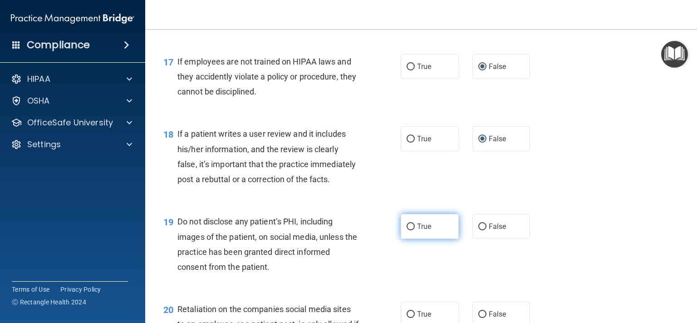
click at [408, 230] on input "True" at bounding box center [411, 226] width 8 height 7
radio input "true"
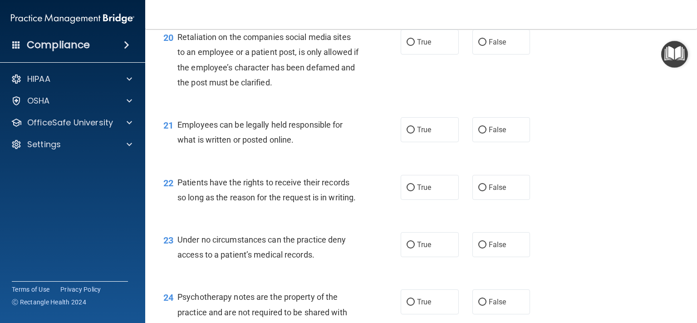
scroll to position [1738, 0]
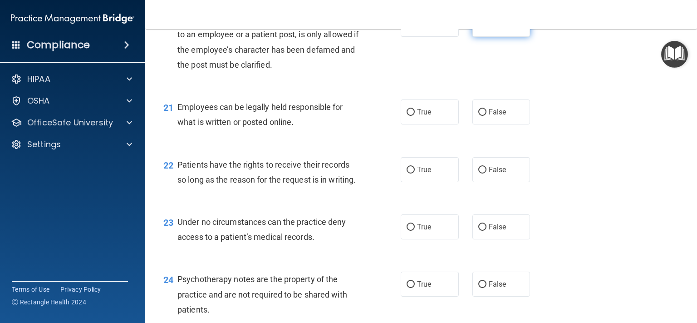
click at [480, 28] on input "False" at bounding box center [482, 24] width 8 height 7
radio input "true"
click at [407, 116] on input "True" at bounding box center [411, 112] width 8 height 7
radio input "true"
click at [478, 173] on input "False" at bounding box center [482, 170] width 8 height 7
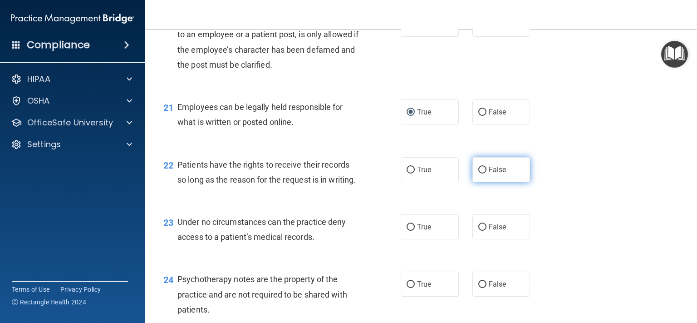
radio input "true"
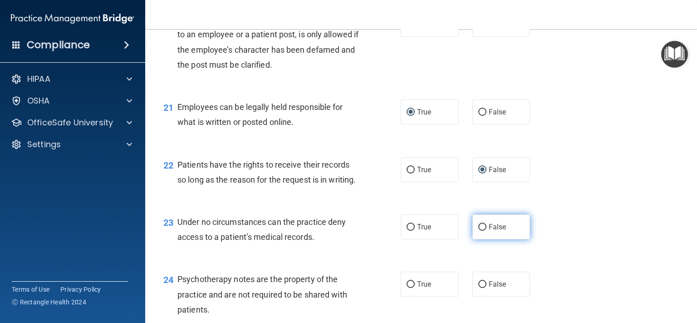
click at [480, 230] on input "False" at bounding box center [482, 227] width 8 height 7
radio input "true"
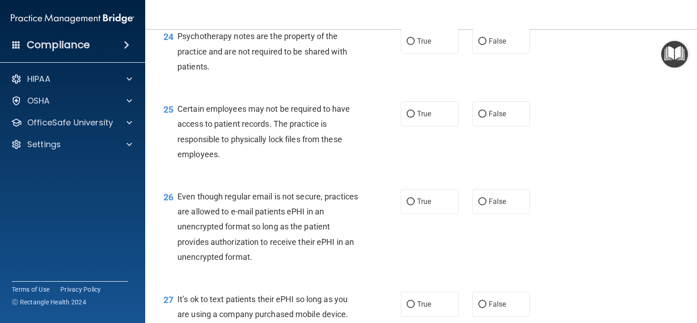
scroll to position [1986, 0]
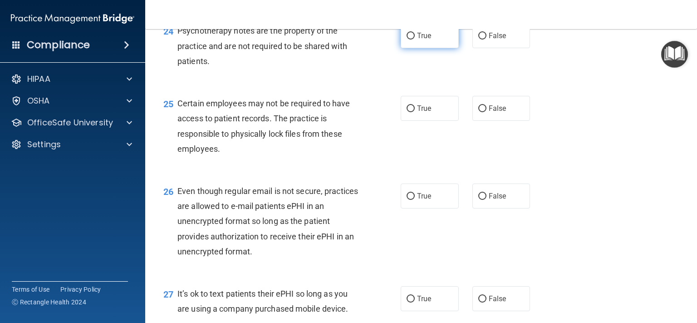
click at [409, 39] on input "True" at bounding box center [411, 36] width 8 height 7
radio input "true"
click at [407, 112] on input "True" at bounding box center [411, 108] width 8 height 7
radio input "true"
click at [407, 200] on input "True" at bounding box center [411, 196] width 8 height 7
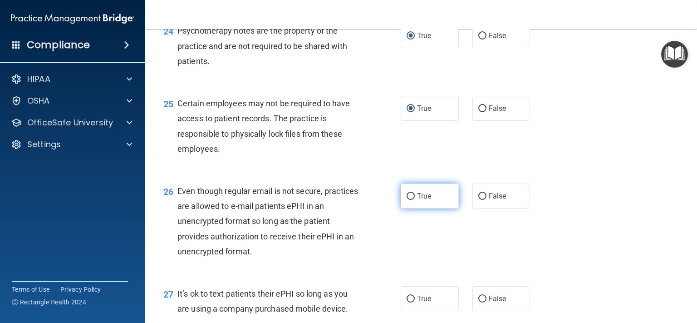
radio input "true"
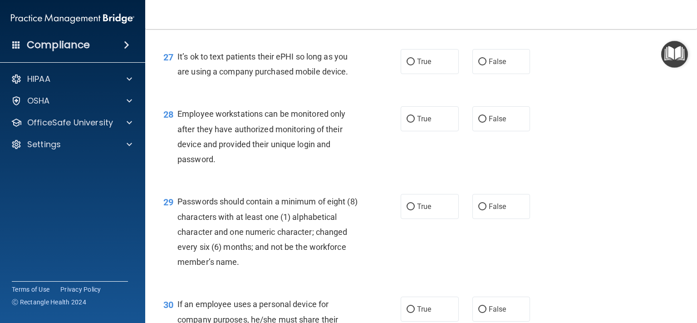
scroll to position [2266, 0]
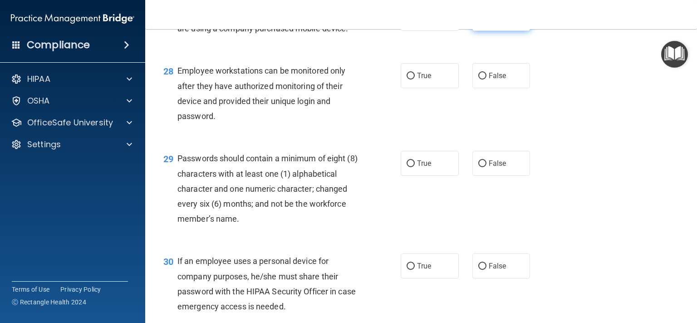
click at [478, 22] on input "False" at bounding box center [482, 18] width 8 height 7
radio input "true"
click at [478, 79] on input "False" at bounding box center [482, 76] width 8 height 7
radio input "true"
click at [407, 167] on input "True" at bounding box center [411, 163] width 8 height 7
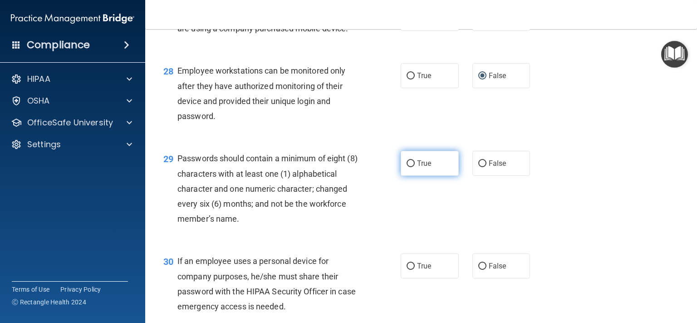
radio input "true"
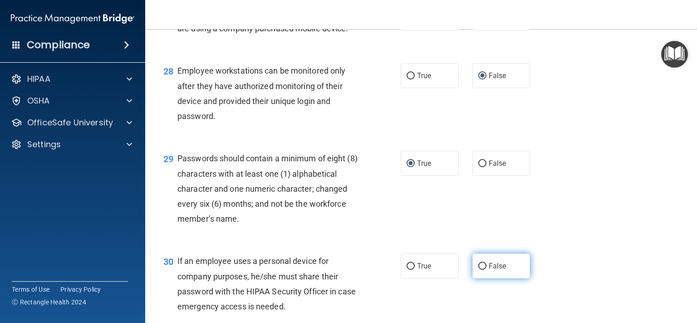
click at [478, 270] on input "False" at bounding box center [482, 266] width 8 height 7
radio input "true"
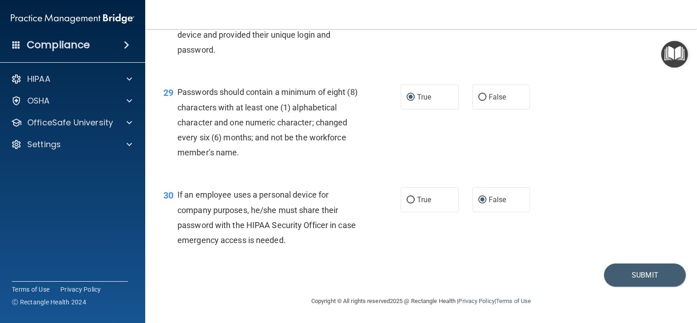
scroll to position [2378, 0]
click at [640, 273] on button "Submit" at bounding box center [645, 274] width 82 height 23
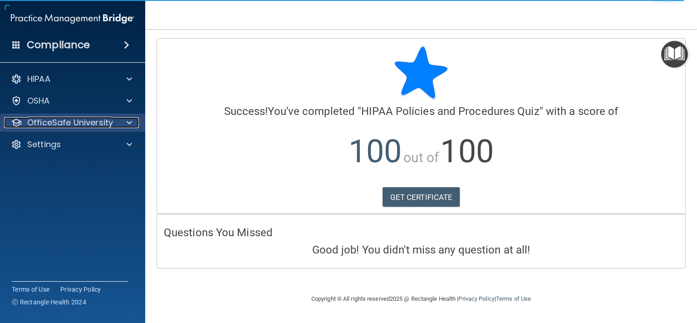
click at [134, 123] on div at bounding box center [128, 122] width 23 height 11
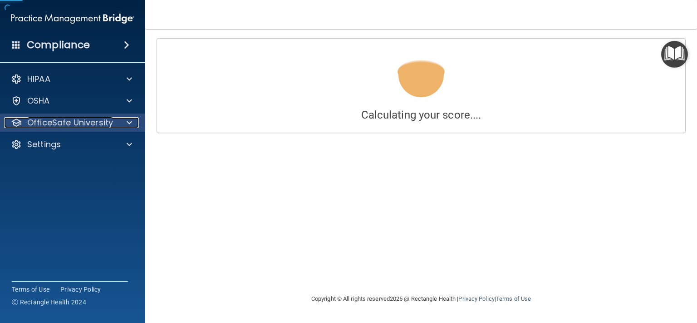
click at [128, 122] on span at bounding box center [129, 122] width 5 height 11
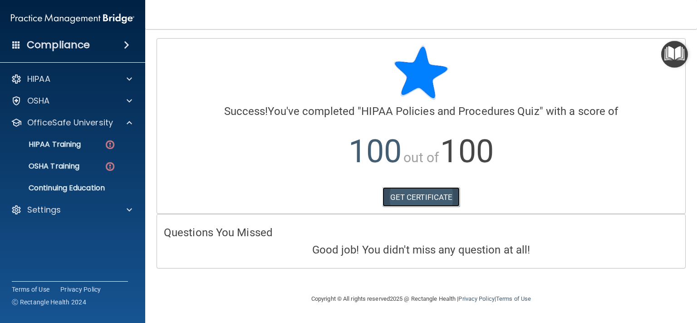
click at [420, 198] on link "GET CERTIFICATE" at bounding box center [422, 197] width 78 height 20
click at [87, 142] on div "HIPAA Training" at bounding box center [68, 144] width 124 height 9
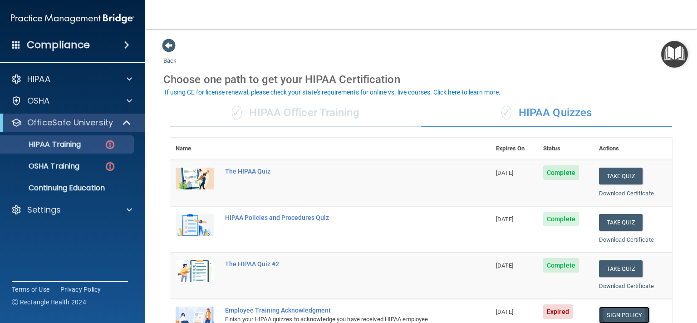
click at [614, 313] on link "Sign Policy" at bounding box center [624, 314] width 50 height 17
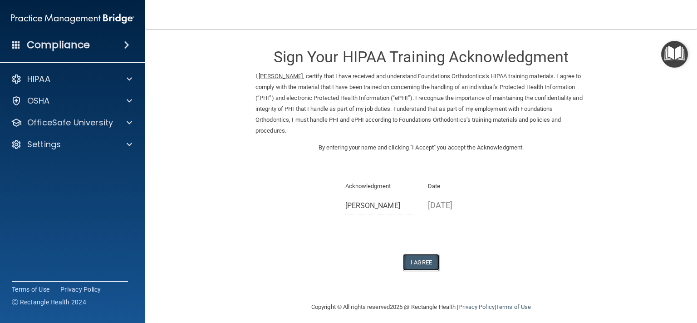
click at [418, 259] on button "I Agree" at bounding box center [421, 262] width 36 height 17
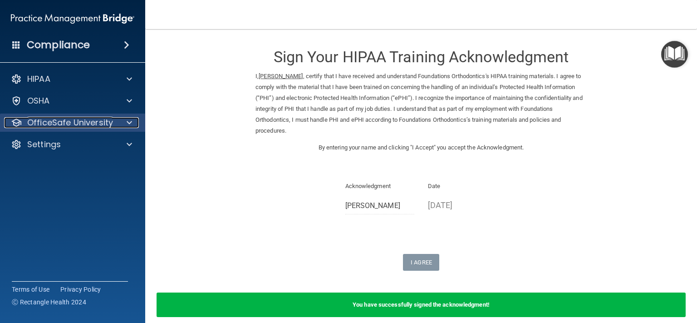
click at [119, 128] on div at bounding box center [128, 122] width 23 height 11
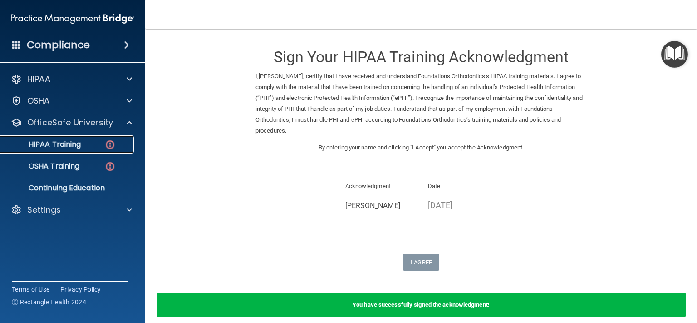
click at [113, 140] on img at bounding box center [109, 144] width 11 height 11
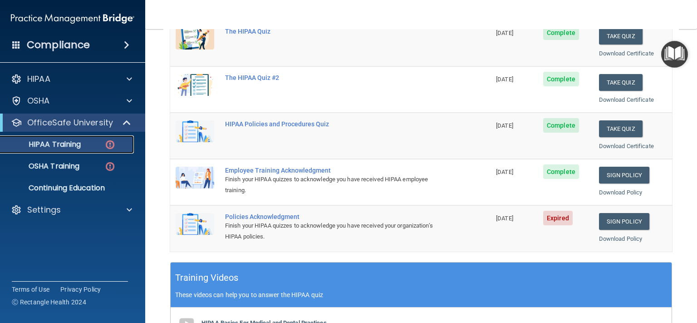
scroll to position [145, 0]
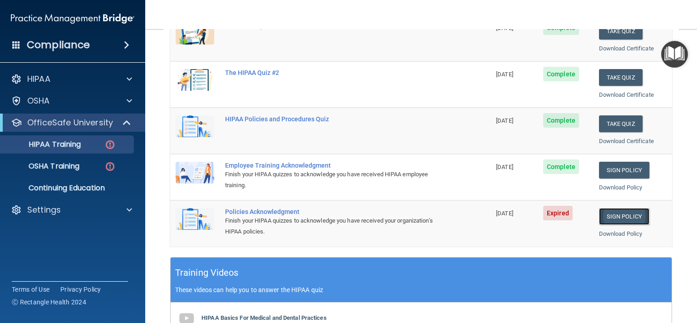
click at [611, 215] on link "Sign Policy" at bounding box center [624, 216] width 50 height 17
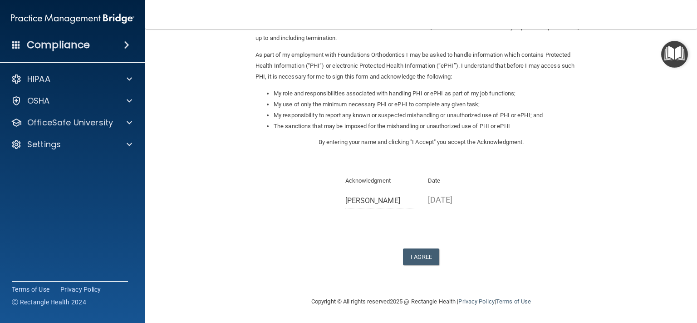
scroll to position [93, 0]
click at [418, 253] on button "I Agree" at bounding box center [421, 256] width 36 height 17
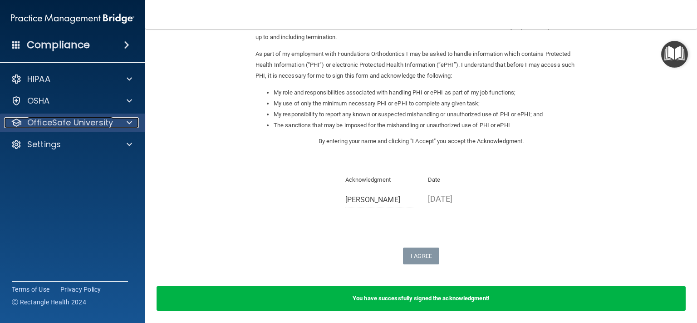
click at [128, 124] on span at bounding box center [129, 122] width 5 height 11
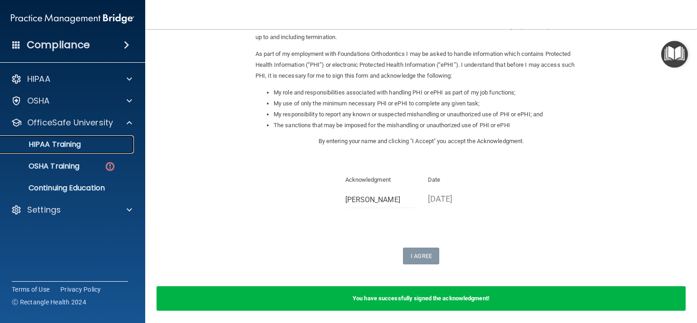
click at [115, 143] on div "HIPAA Training" at bounding box center [68, 144] width 124 height 9
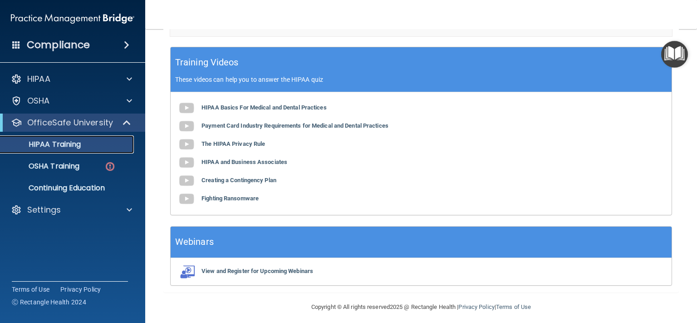
scroll to position [358, 0]
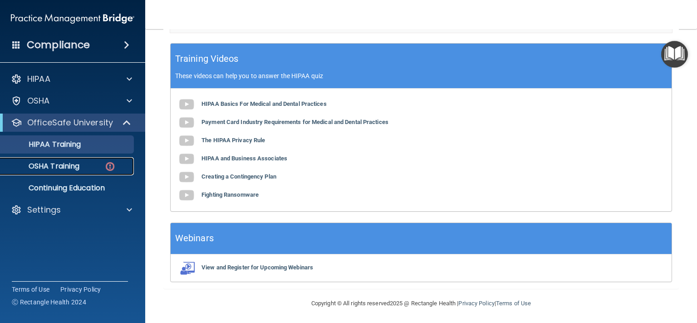
click at [101, 163] on div "OSHA Training" at bounding box center [68, 166] width 124 height 9
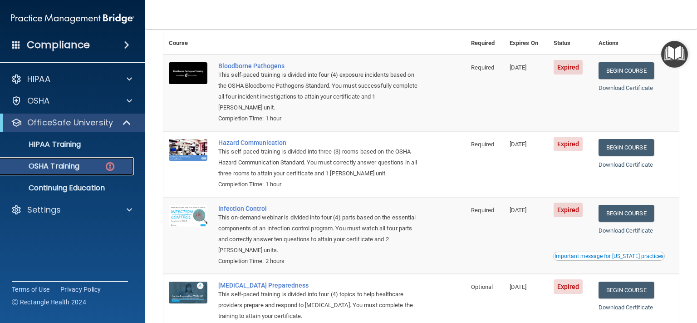
scroll to position [55, 0]
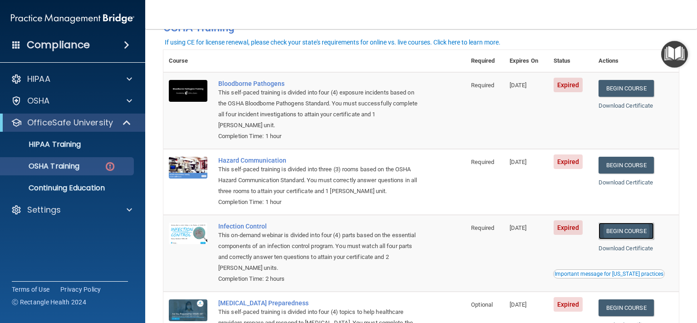
click at [621, 235] on link "Begin Course" at bounding box center [625, 230] width 55 height 17
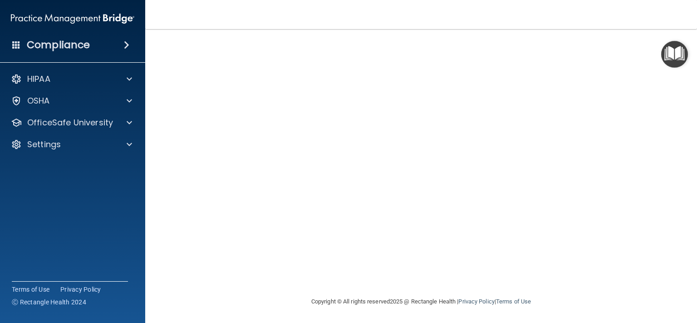
scroll to position [45, 0]
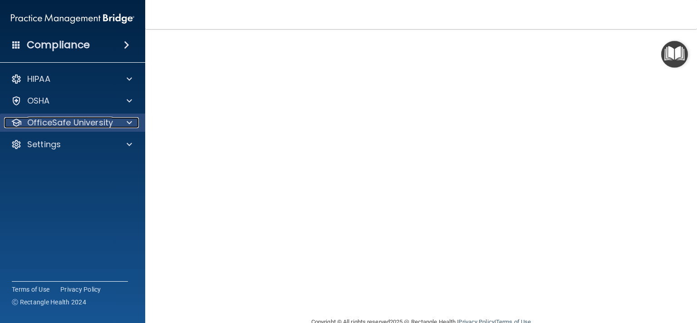
click at [127, 119] on span at bounding box center [129, 122] width 5 height 11
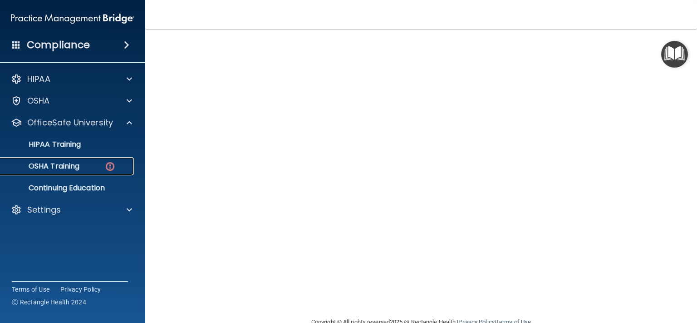
click at [109, 164] on img at bounding box center [109, 166] width 11 height 11
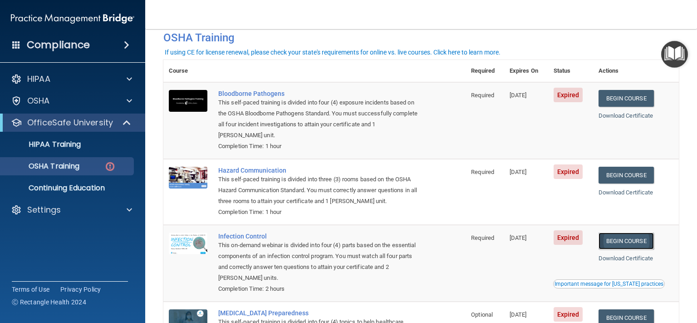
click at [619, 240] on link "Begin Course" at bounding box center [625, 240] width 55 height 17
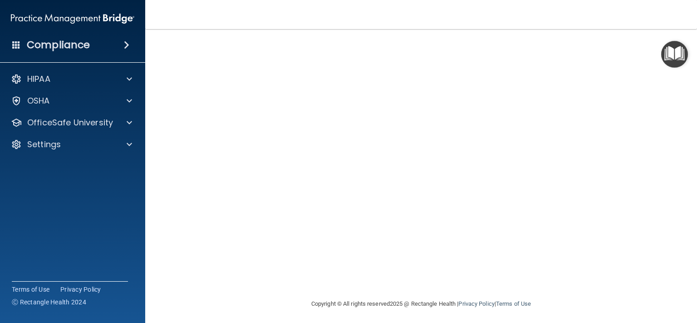
scroll to position [65, 0]
